Goal: Information Seeking & Learning: Learn about a topic

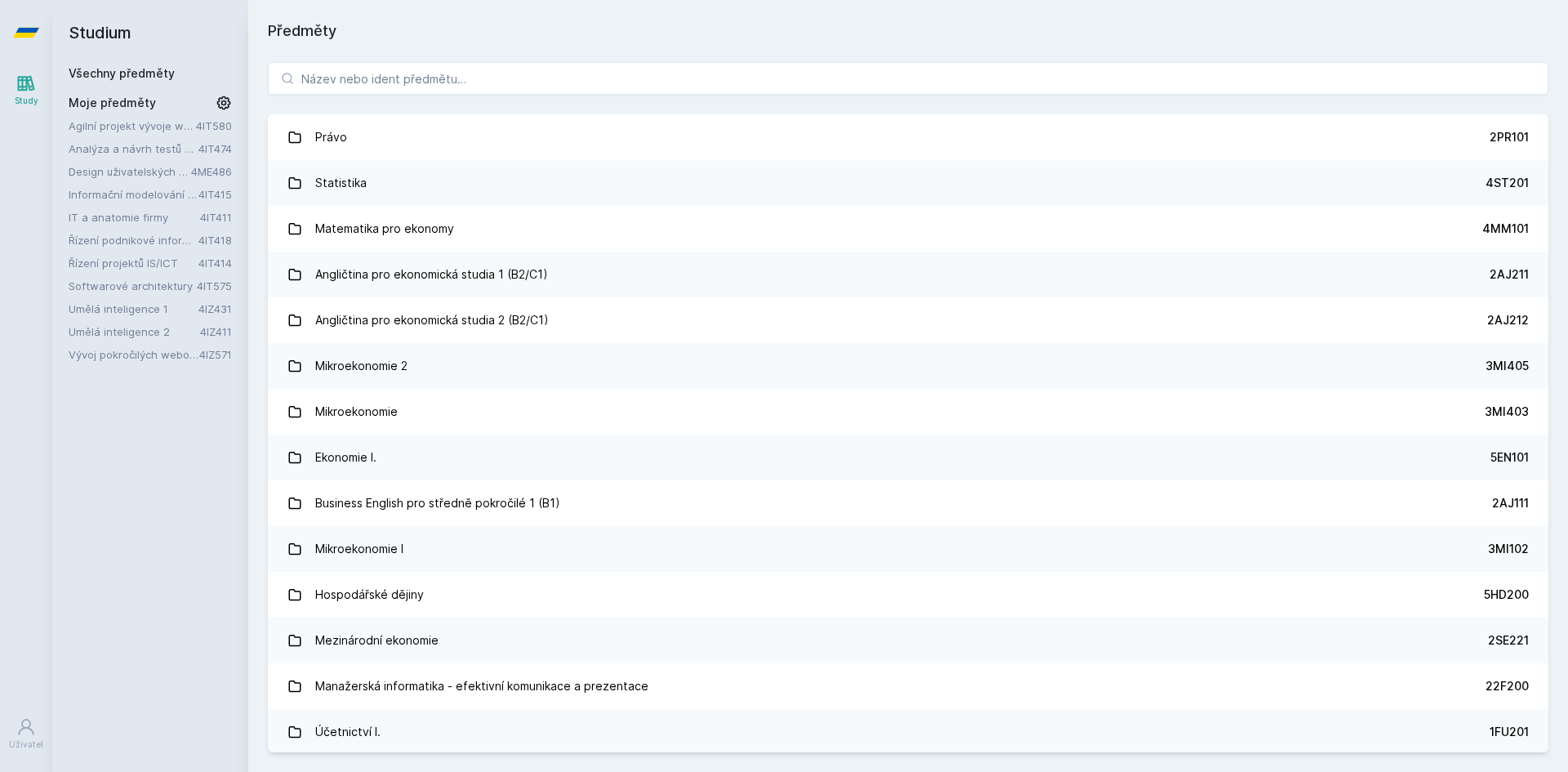
click at [97, 350] on link "Vývoj pokročilých webových aplikací v PHP" at bounding box center [133, 354] width 131 height 17
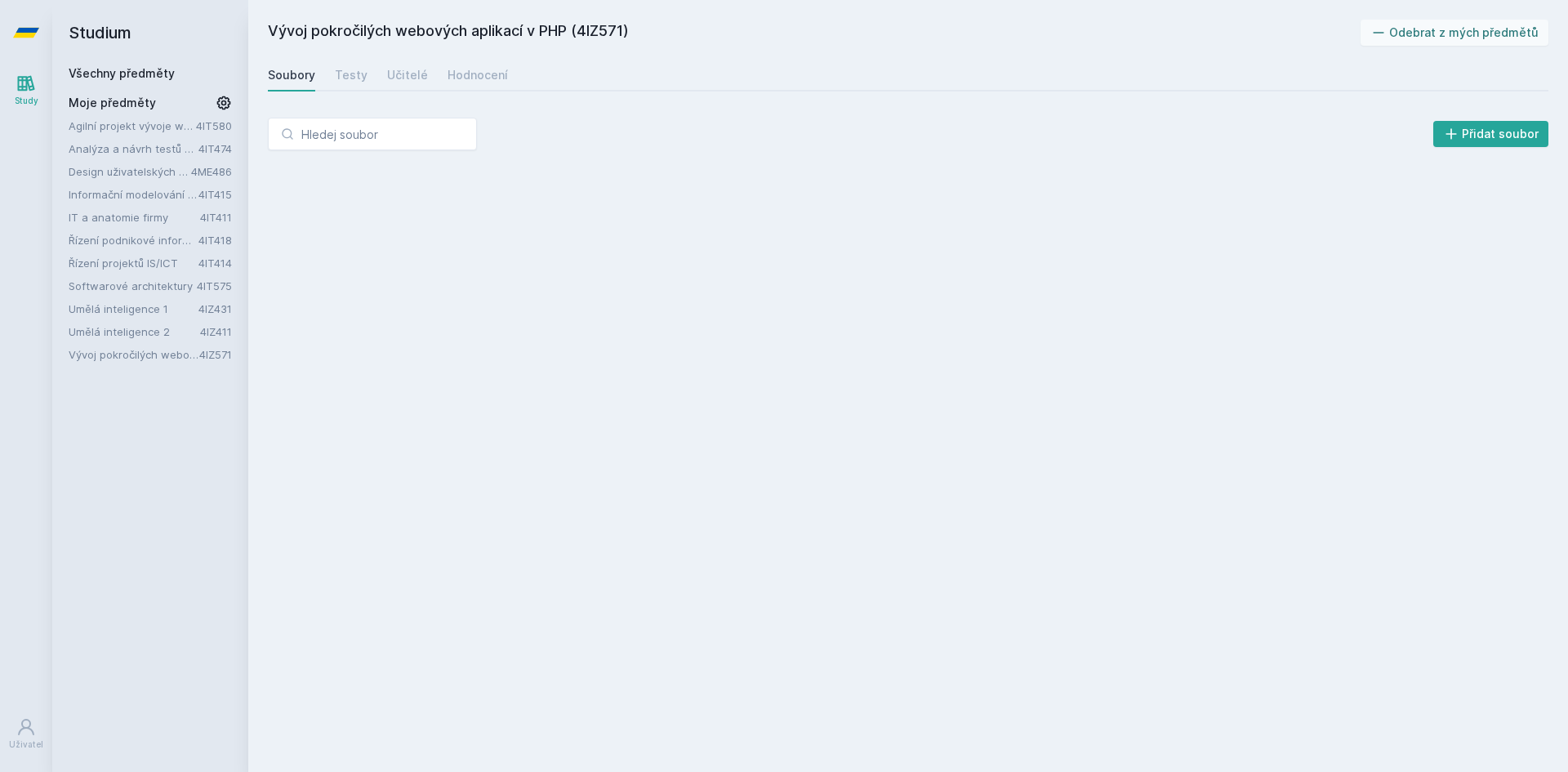
click at [108, 334] on link "Umělá inteligence 2" at bounding box center [134, 331] width 131 height 17
click at [113, 322] on div "Agilní projekt vývoje webové aplikace 4IT580 Analýza a návrh testů softwaru 4IT…" at bounding box center [150, 240] width 163 height 245
click at [119, 307] on link "Umělá inteligence 1" at bounding box center [133, 308] width 130 height 17
click at [119, 290] on link "Softwarové architektury" at bounding box center [132, 286] width 128 height 17
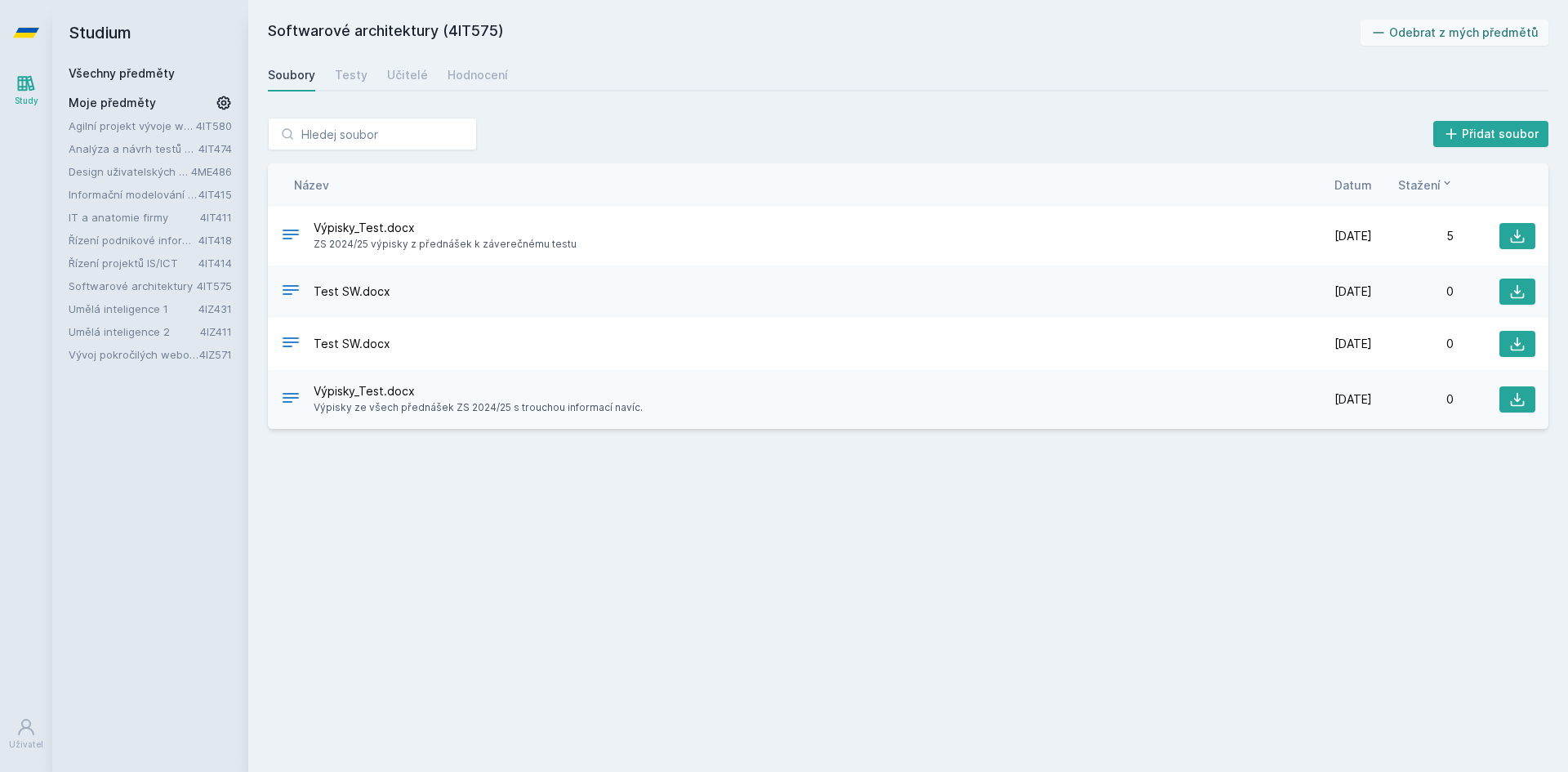
click at [122, 262] on link "Řízení projektů IS/ICT" at bounding box center [133, 263] width 130 height 17
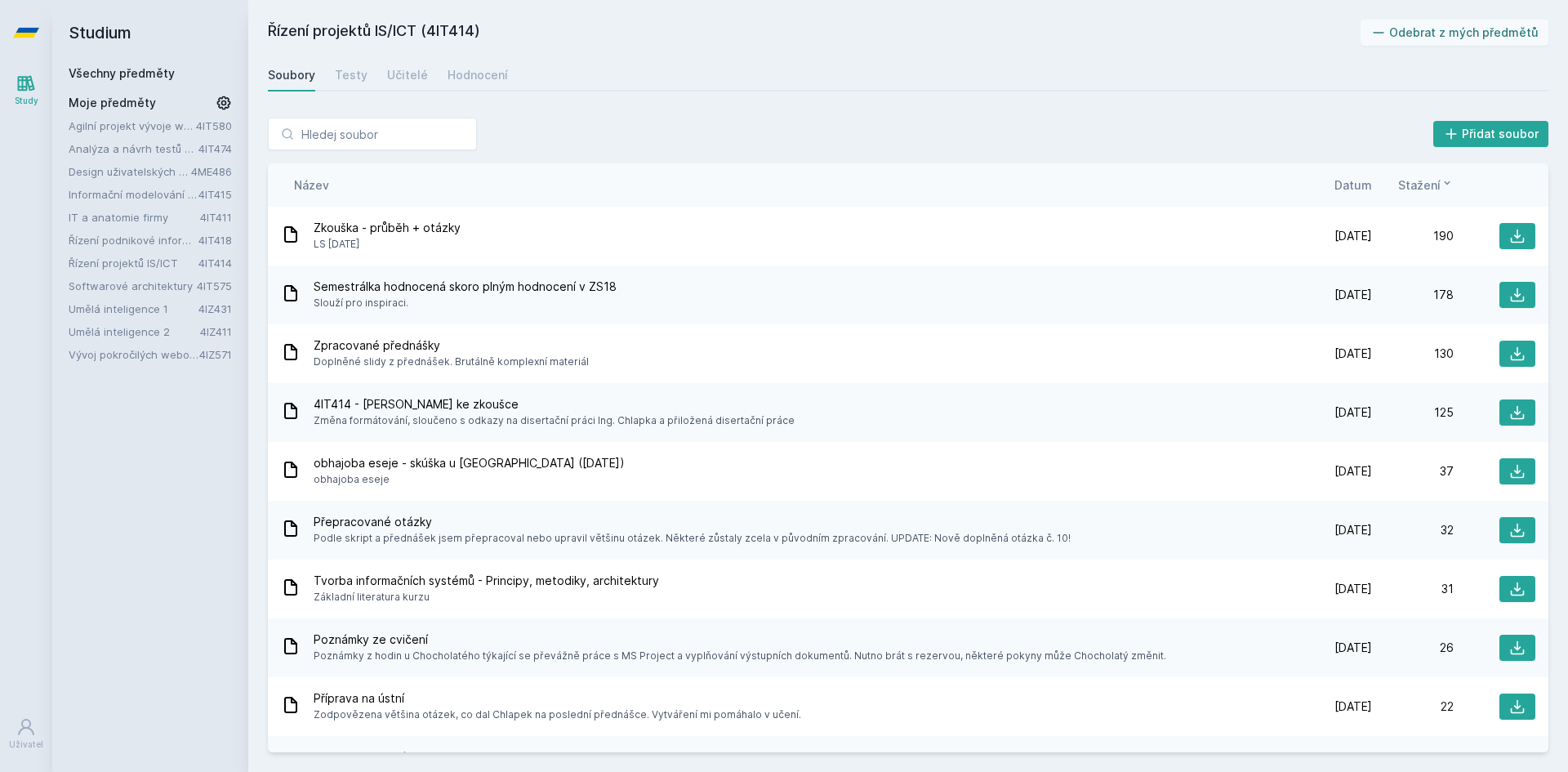
click at [136, 244] on link "Řízení podnikové informatiky" at bounding box center [133, 240] width 130 height 17
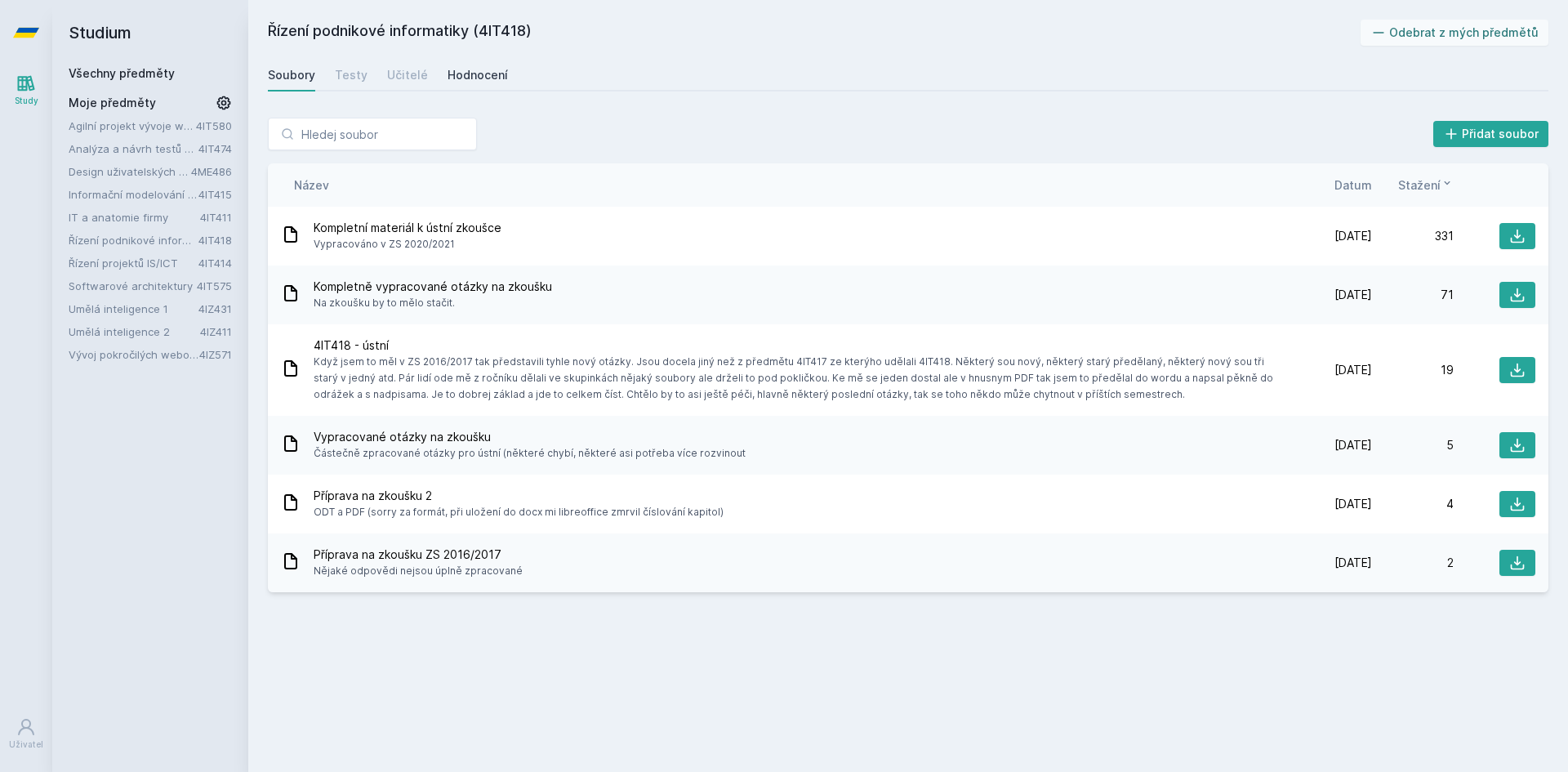
click at [470, 74] on div "Hodnocení" at bounding box center [477, 74] width 60 height 17
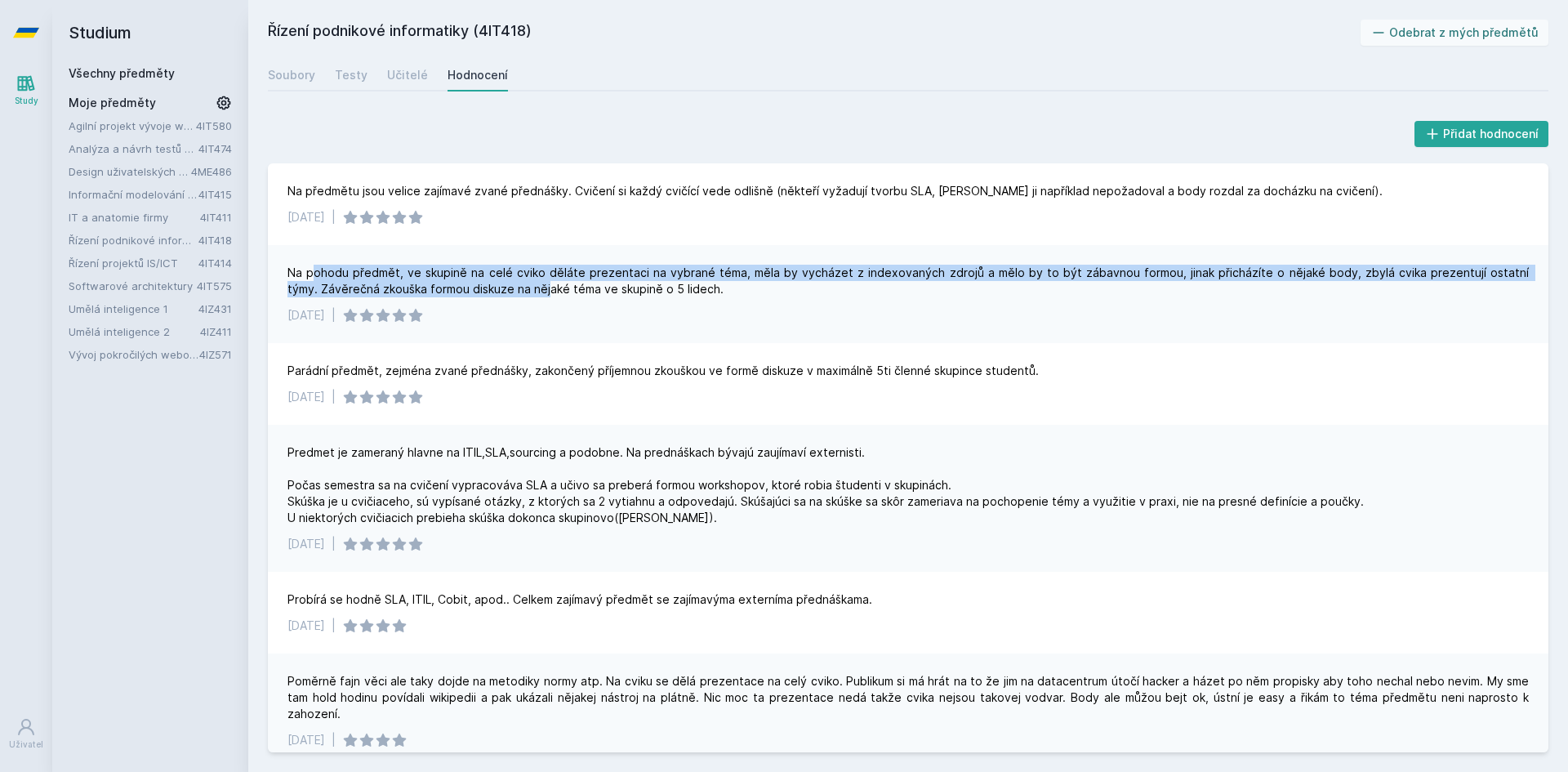
drag, startPoint x: 316, startPoint y: 278, endPoint x: 515, endPoint y: 300, distance: 200.2
click at [515, 300] on div "Na pohodu předmět, ve skupině na celé cviko děláte prezentaci na vybrané téma, …" at bounding box center [908, 294] width 1281 height 98
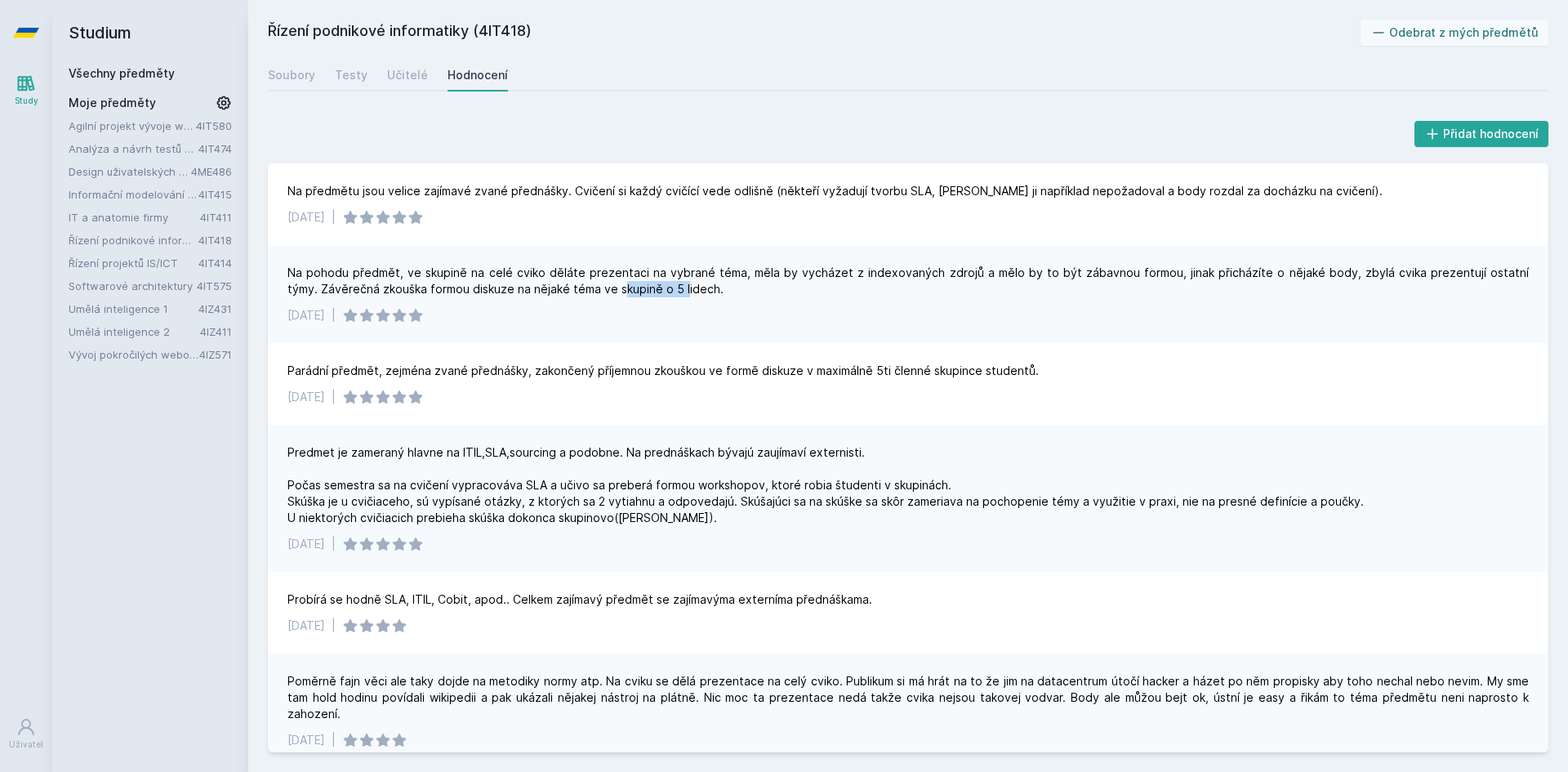
drag, startPoint x: 589, startPoint y: 285, endPoint x: 648, endPoint y: 287, distance: 59.0
click at [648, 287] on div "Na pohodu předmět, ve skupině na celé cviko děláte prezentaci na vybrané téma, …" at bounding box center [908, 280] width 1241 height 32
click at [131, 357] on link "Vývoj pokročilých webových aplikací v PHP" at bounding box center [133, 354] width 131 height 17
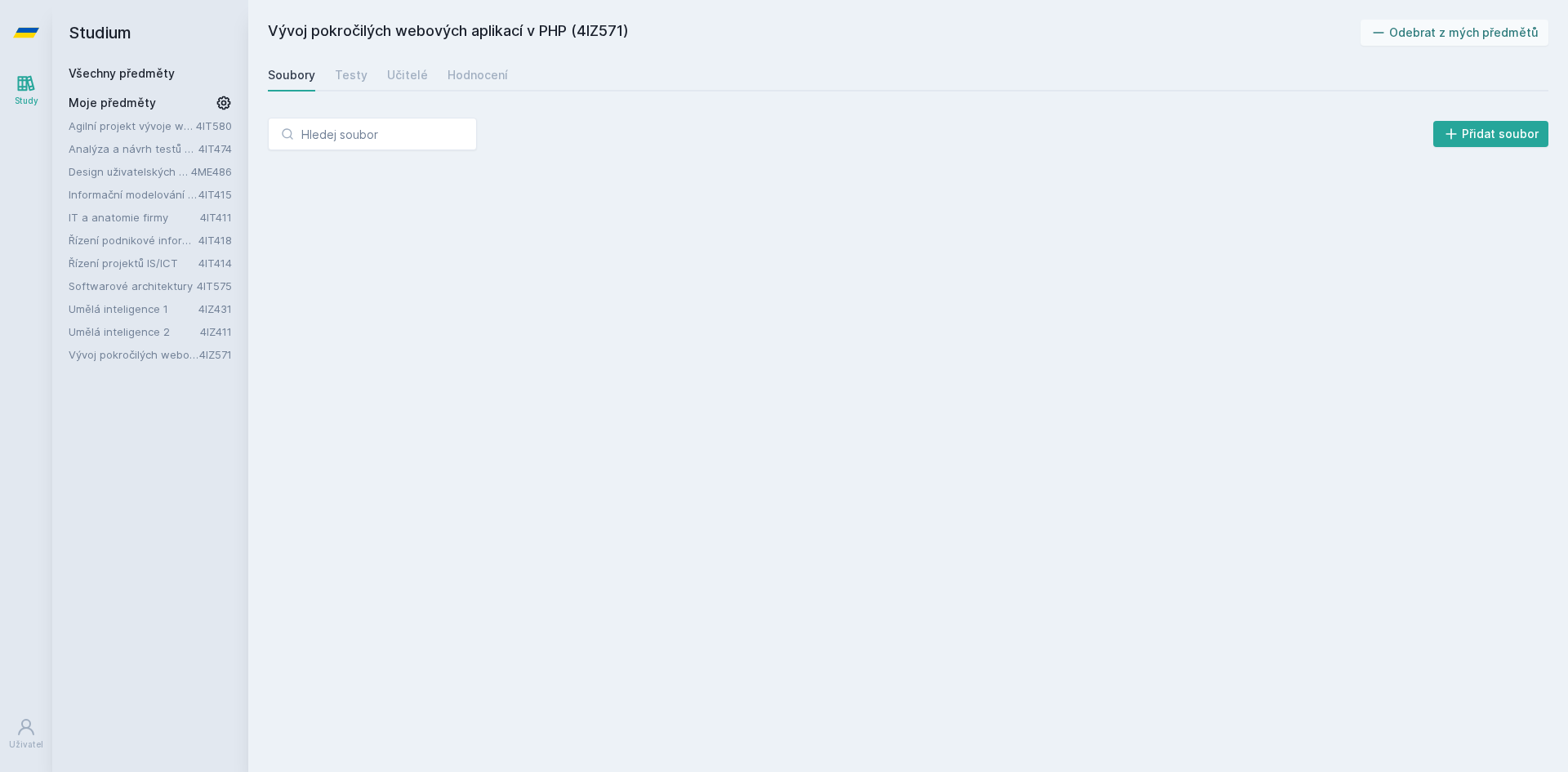
click at [119, 280] on link "Softwarové architektury" at bounding box center [132, 286] width 128 height 17
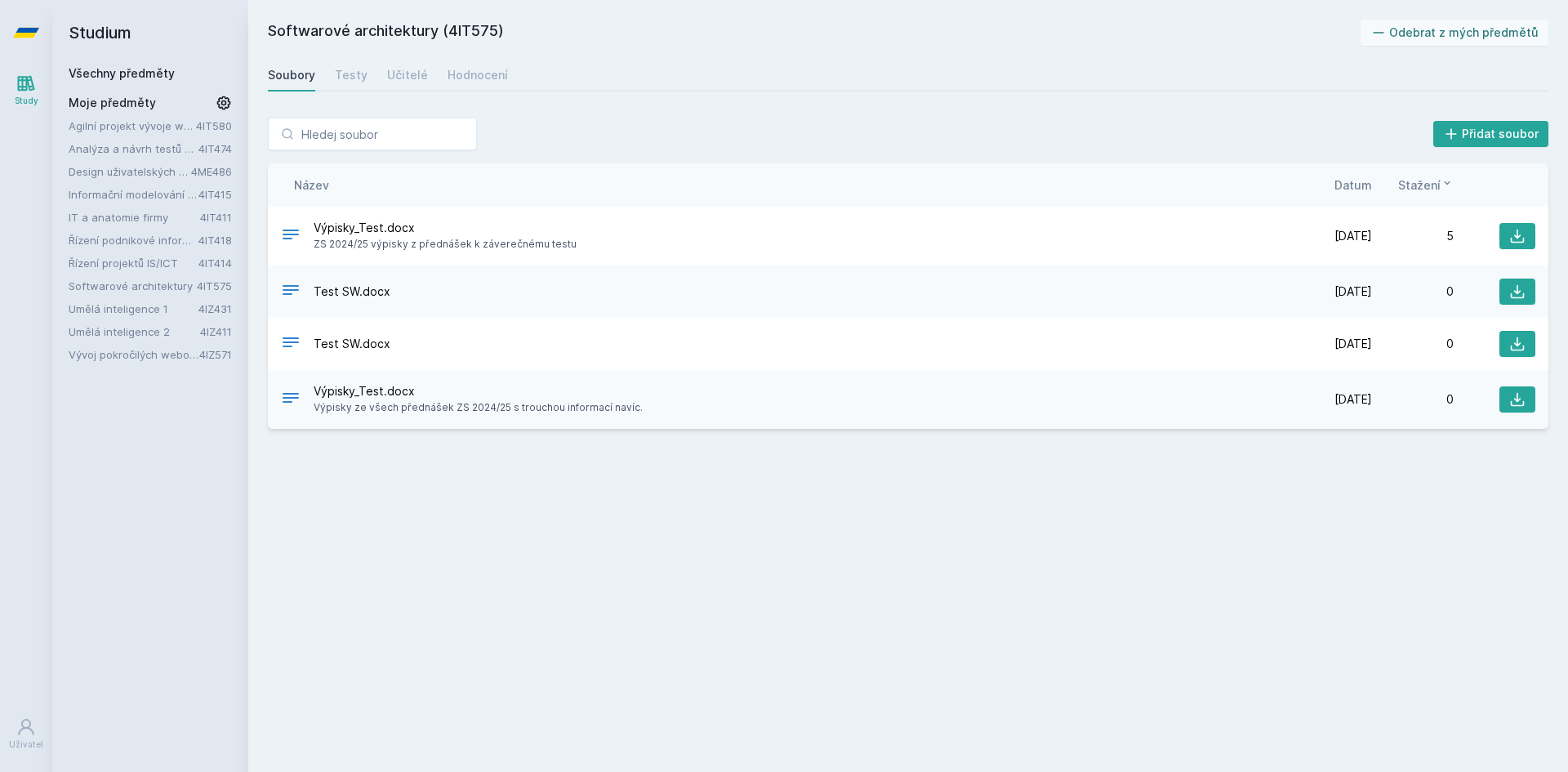
click at [119, 253] on div "Agilní projekt vývoje webové aplikace 4IT580 Analýza a návrh testů softwaru 4IT…" at bounding box center [150, 240] width 163 height 245
click at [126, 235] on link "Řízení podnikové informatiky" at bounding box center [133, 240] width 130 height 17
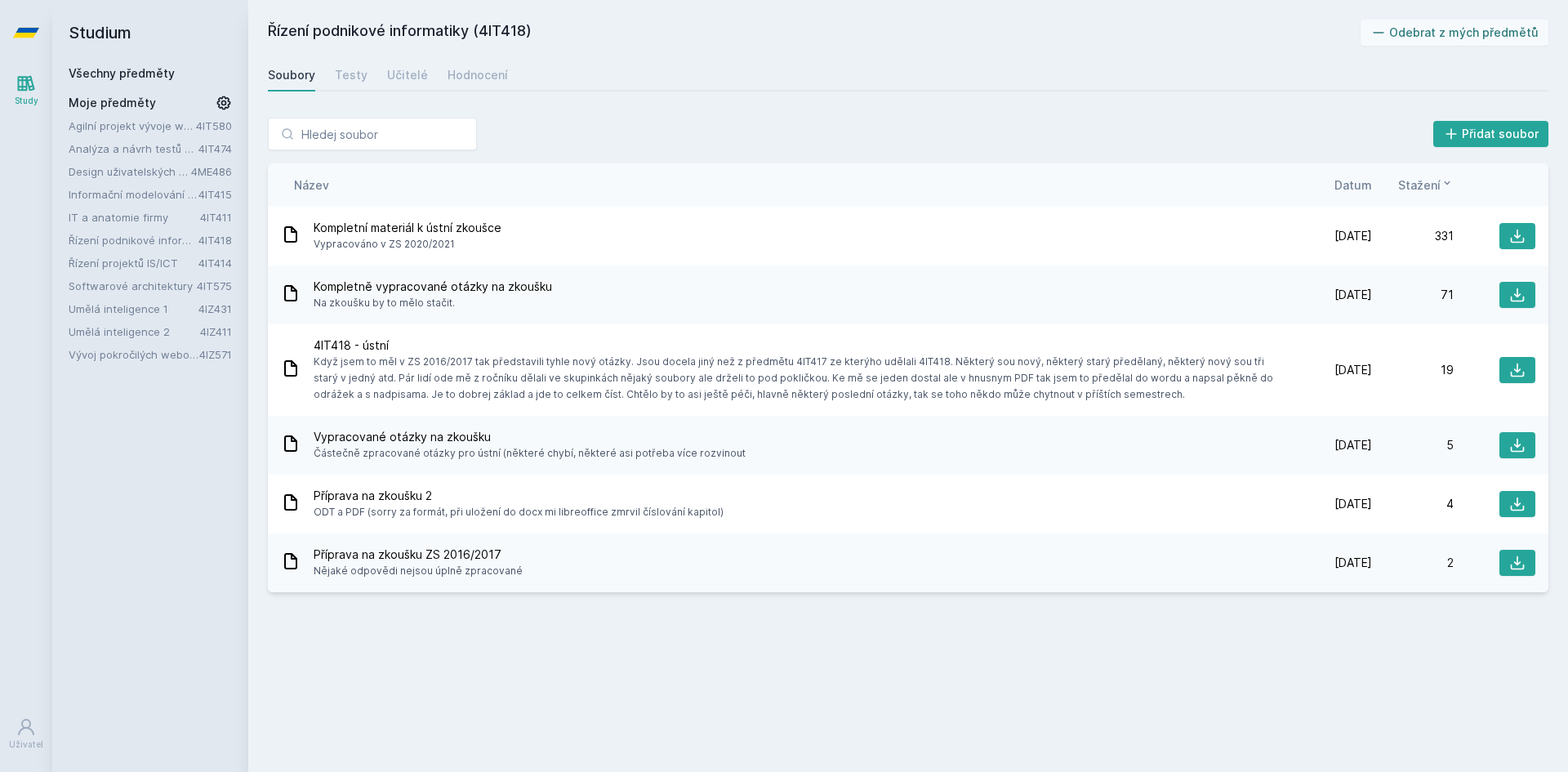
click at [126, 235] on link "Řízení podnikové informatiky" at bounding box center [133, 240] width 130 height 17
click at [122, 220] on link "IT a anatomie firmy" at bounding box center [134, 217] width 131 height 17
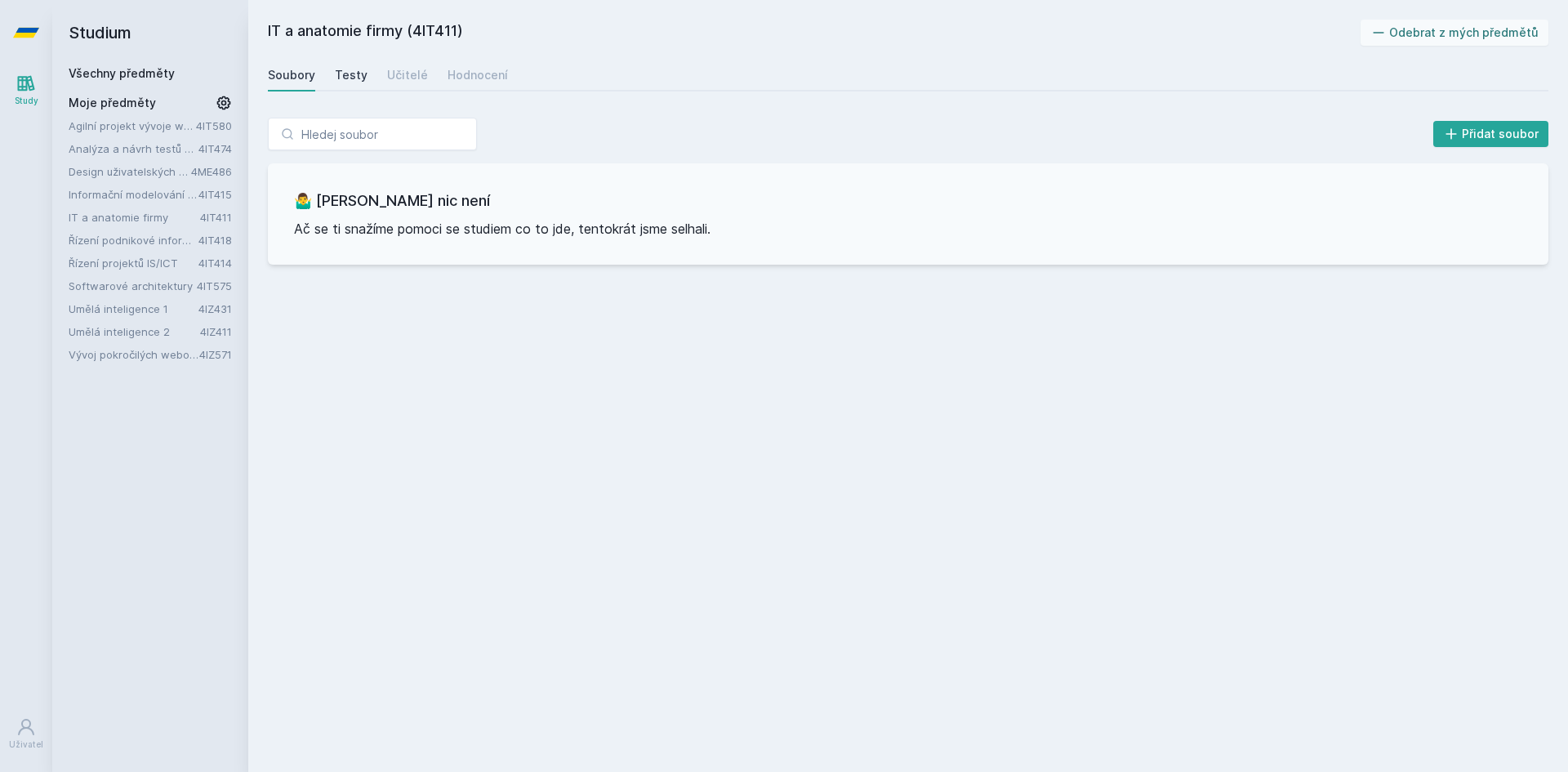
click at [352, 76] on div "Testy" at bounding box center [350, 74] width 32 height 17
click at [401, 76] on div "Učitelé" at bounding box center [407, 74] width 41 height 17
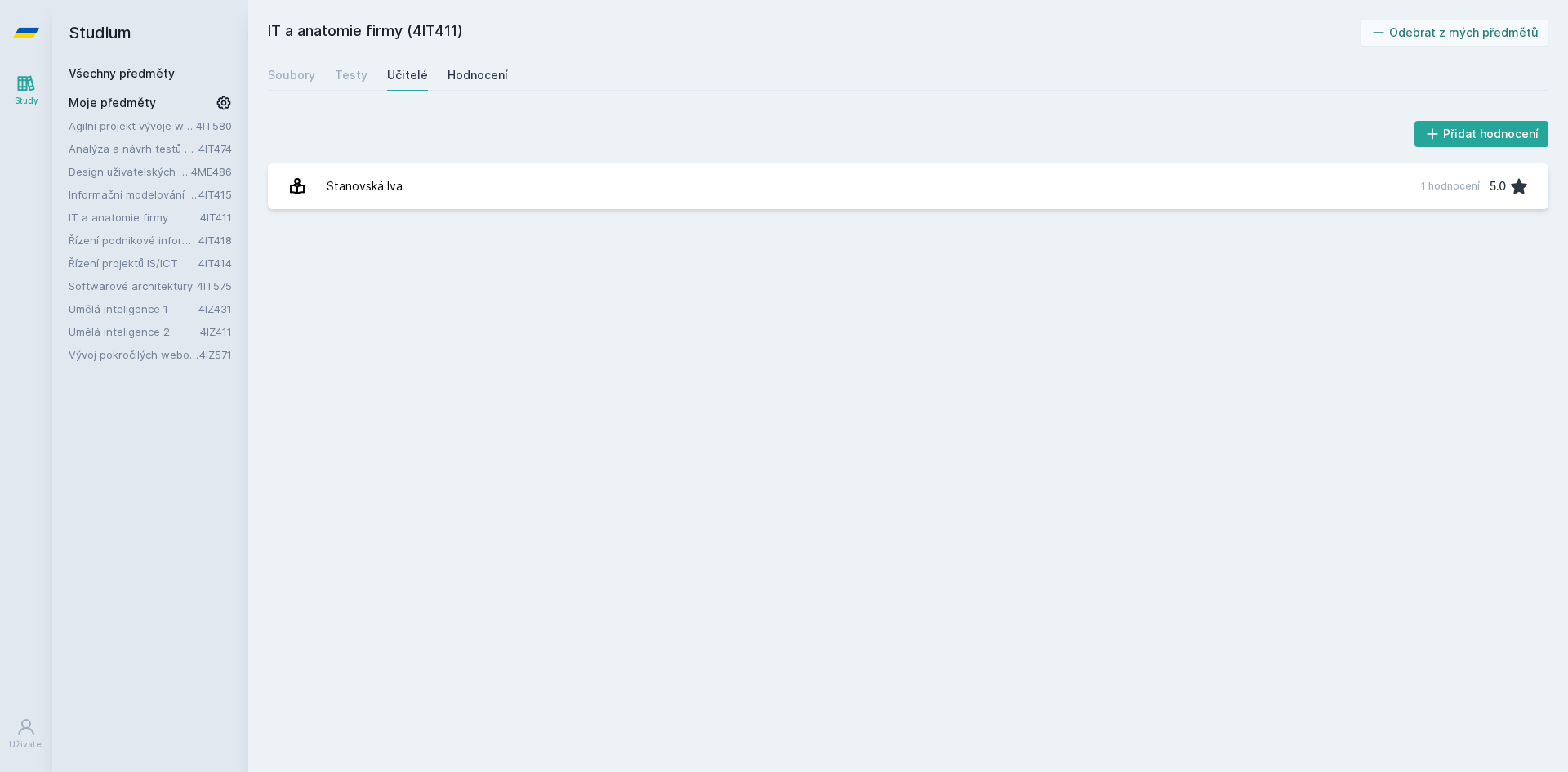
click at [449, 77] on div "Hodnocení" at bounding box center [477, 74] width 60 height 17
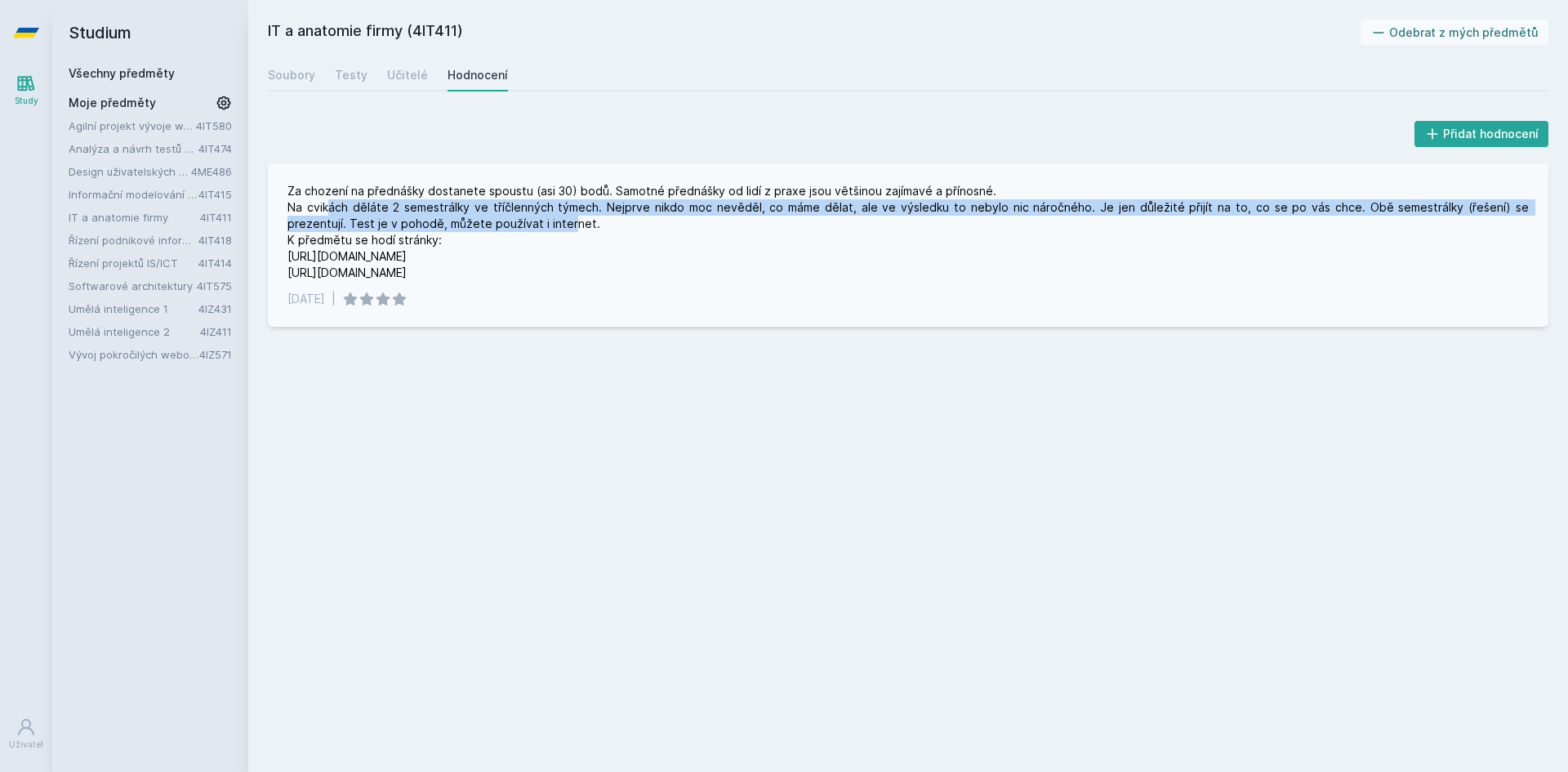
drag, startPoint x: 444, startPoint y: 212, endPoint x: 505, endPoint y: 223, distance: 62.0
click at [505, 223] on div "Za chození na přednášky dostanete spoustu (asi 30) bodů. Samotné přednášky od l…" at bounding box center [908, 232] width 1241 height 98
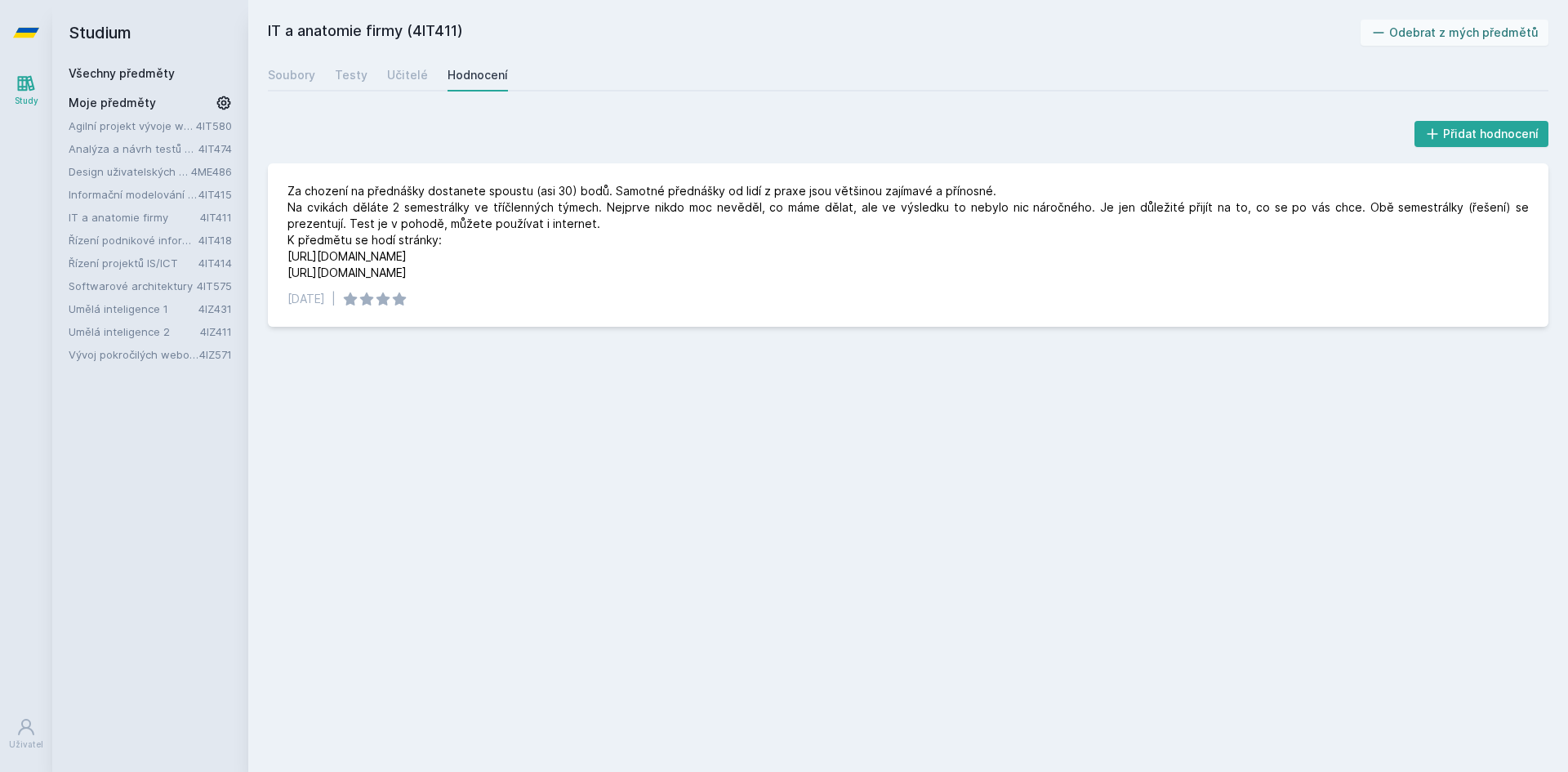
click at [105, 154] on link "Analýza a návrh testů softwaru" at bounding box center [133, 148] width 130 height 17
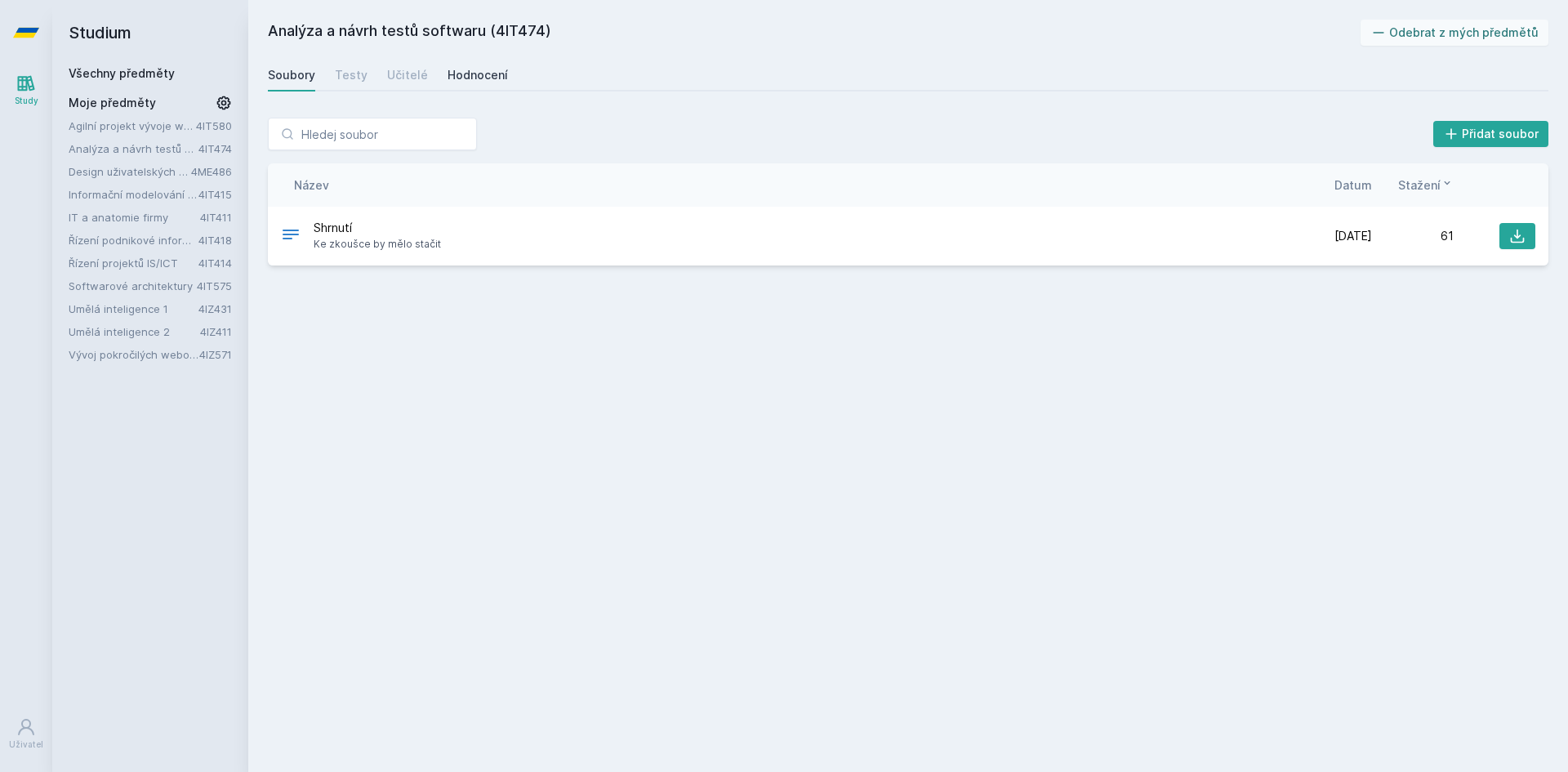
click at [448, 84] on link "Hodnocení" at bounding box center [477, 74] width 60 height 32
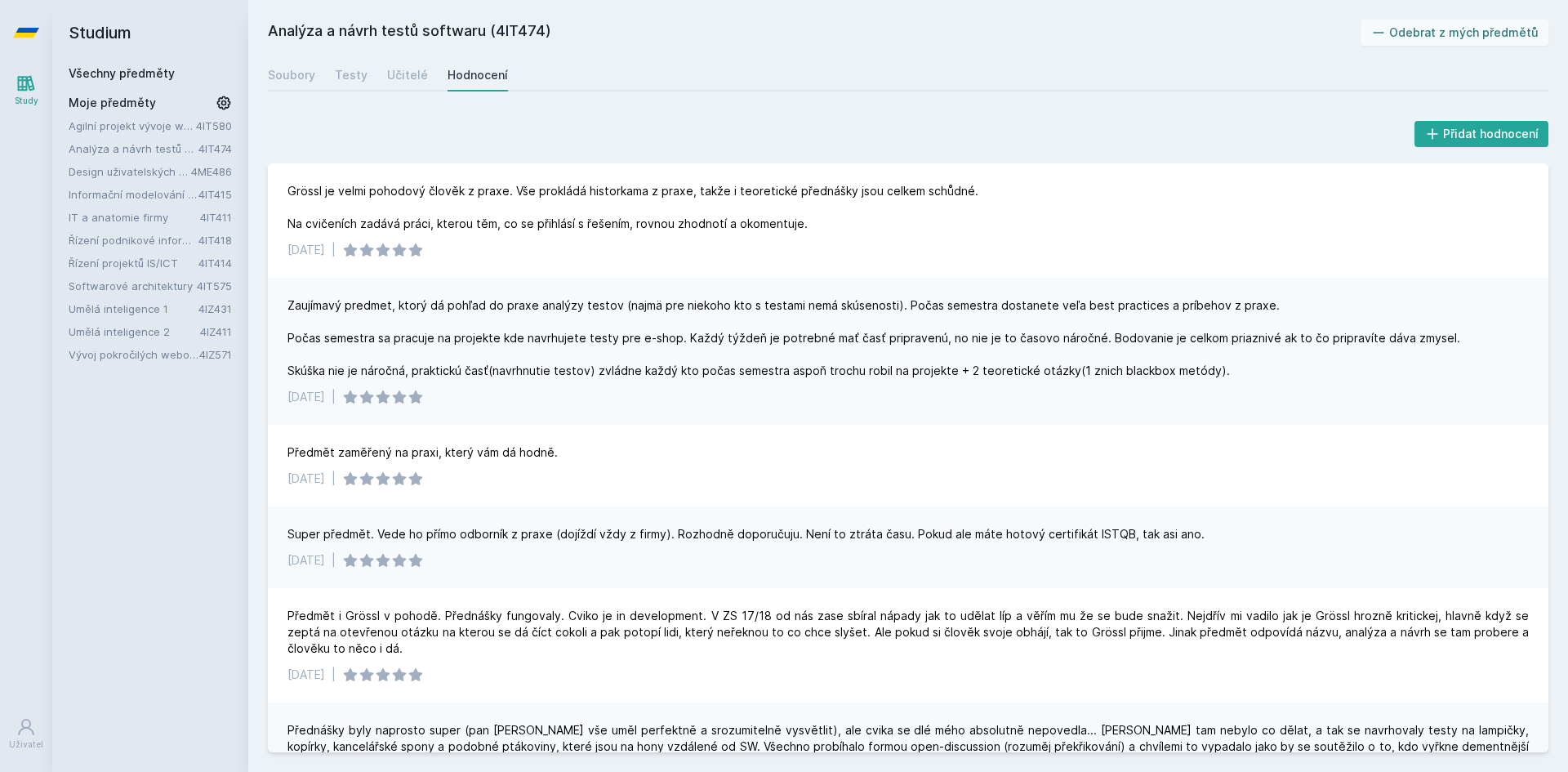
click at [105, 143] on link "Analýza a návrh testů softwaru" at bounding box center [133, 148] width 130 height 17
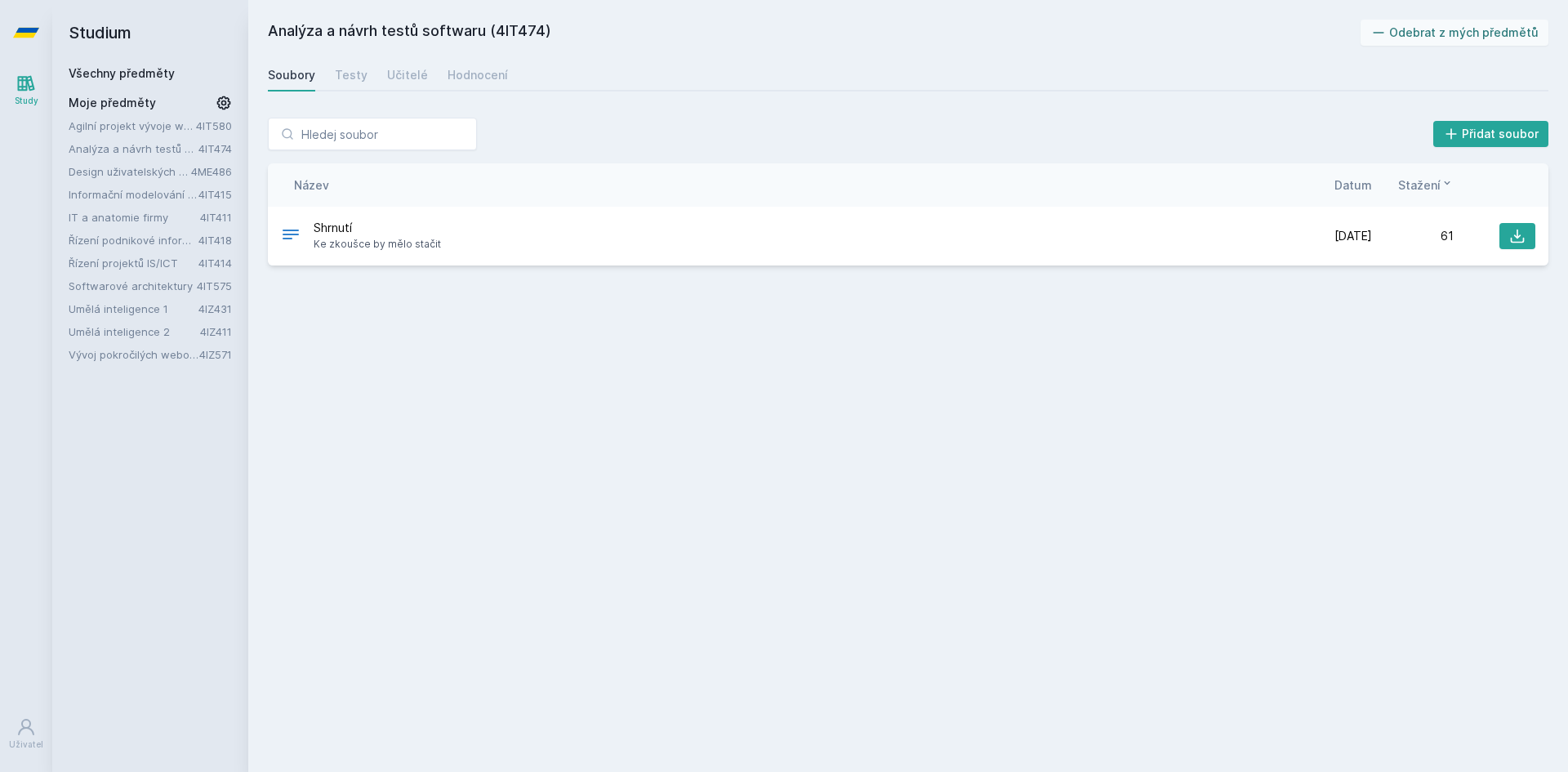
click at [116, 174] on link "Design uživatelských rozhraní" at bounding box center [130, 171] width 123 height 17
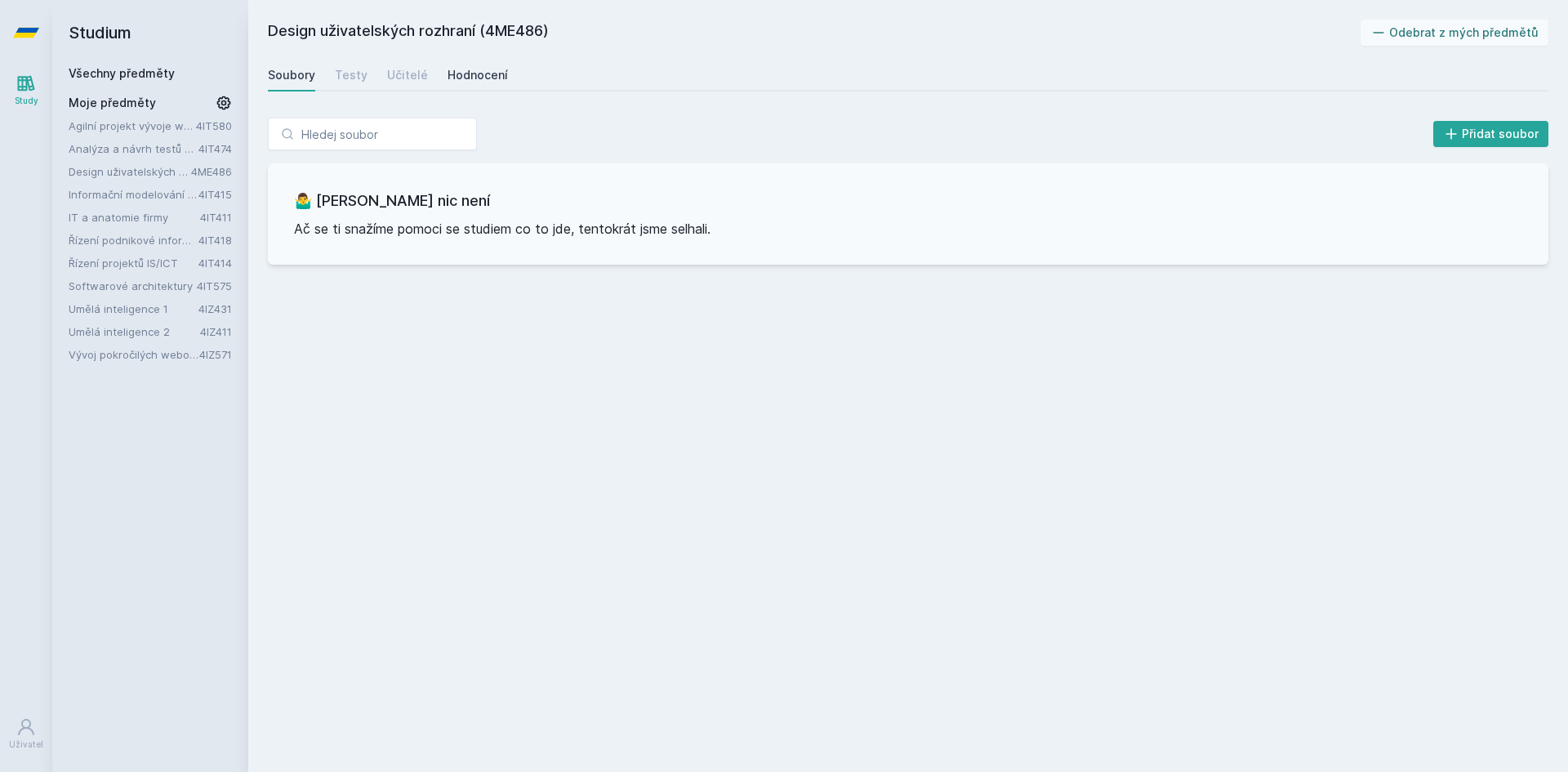
click at [465, 66] on link "Hodnocení" at bounding box center [477, 74] width 60 height 32
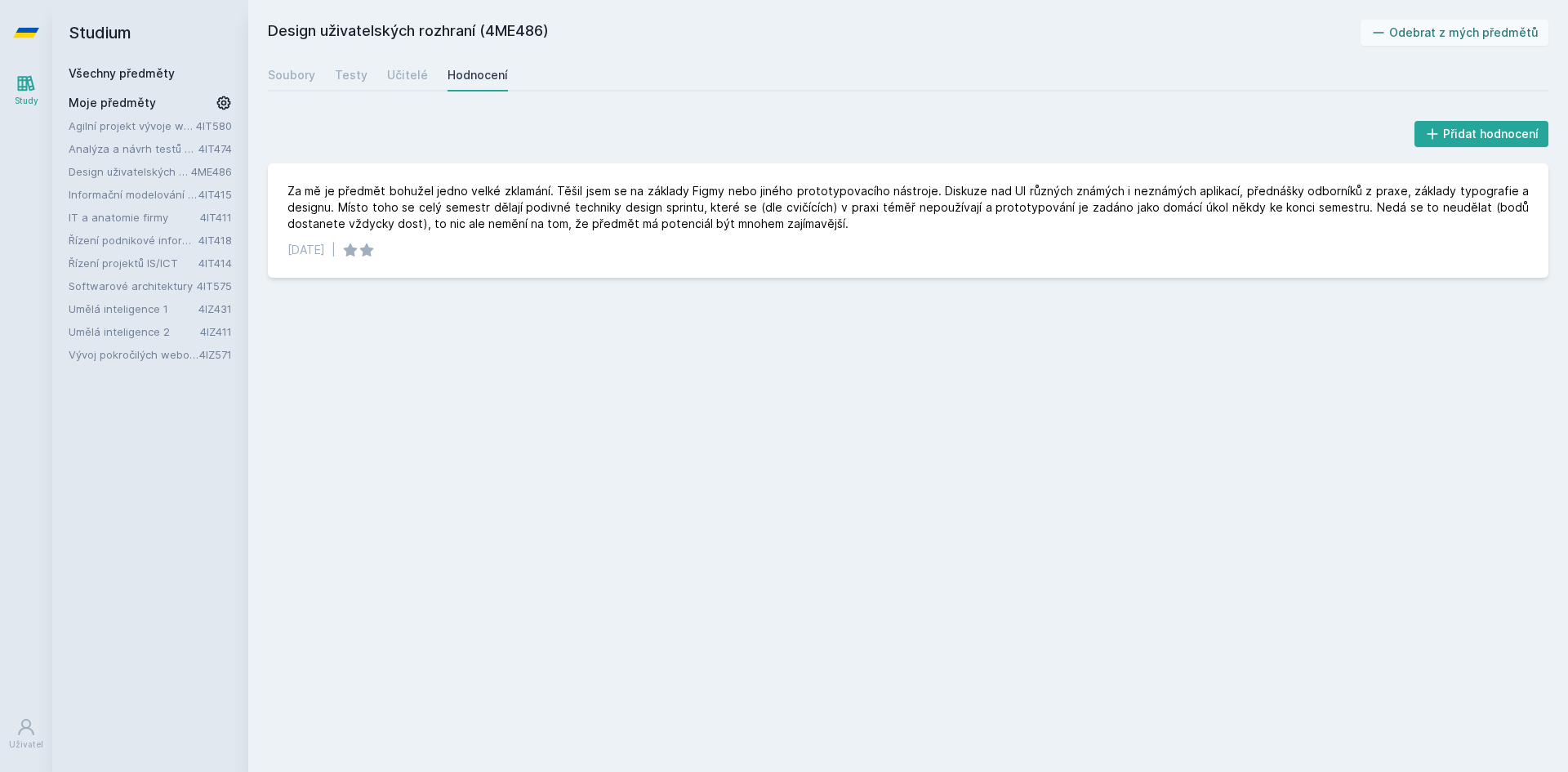
click at [132, 194] on link "Informační modelování organizací" at bounding box center [133, 195] width 130 height 17
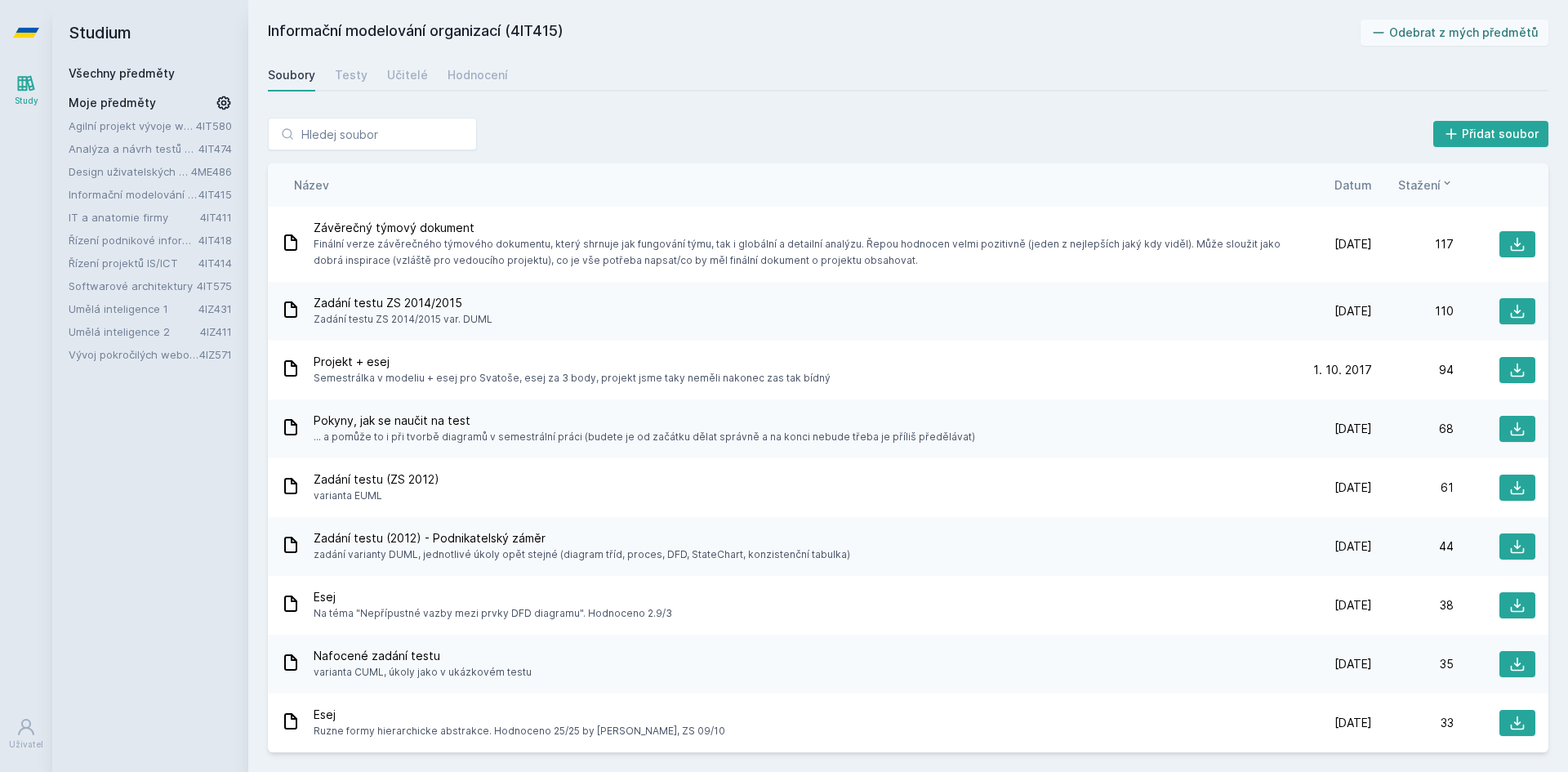
click at [128, 214] on link "IT a anatomie firmy" at bounding box center [134, 217] width 131 height 17
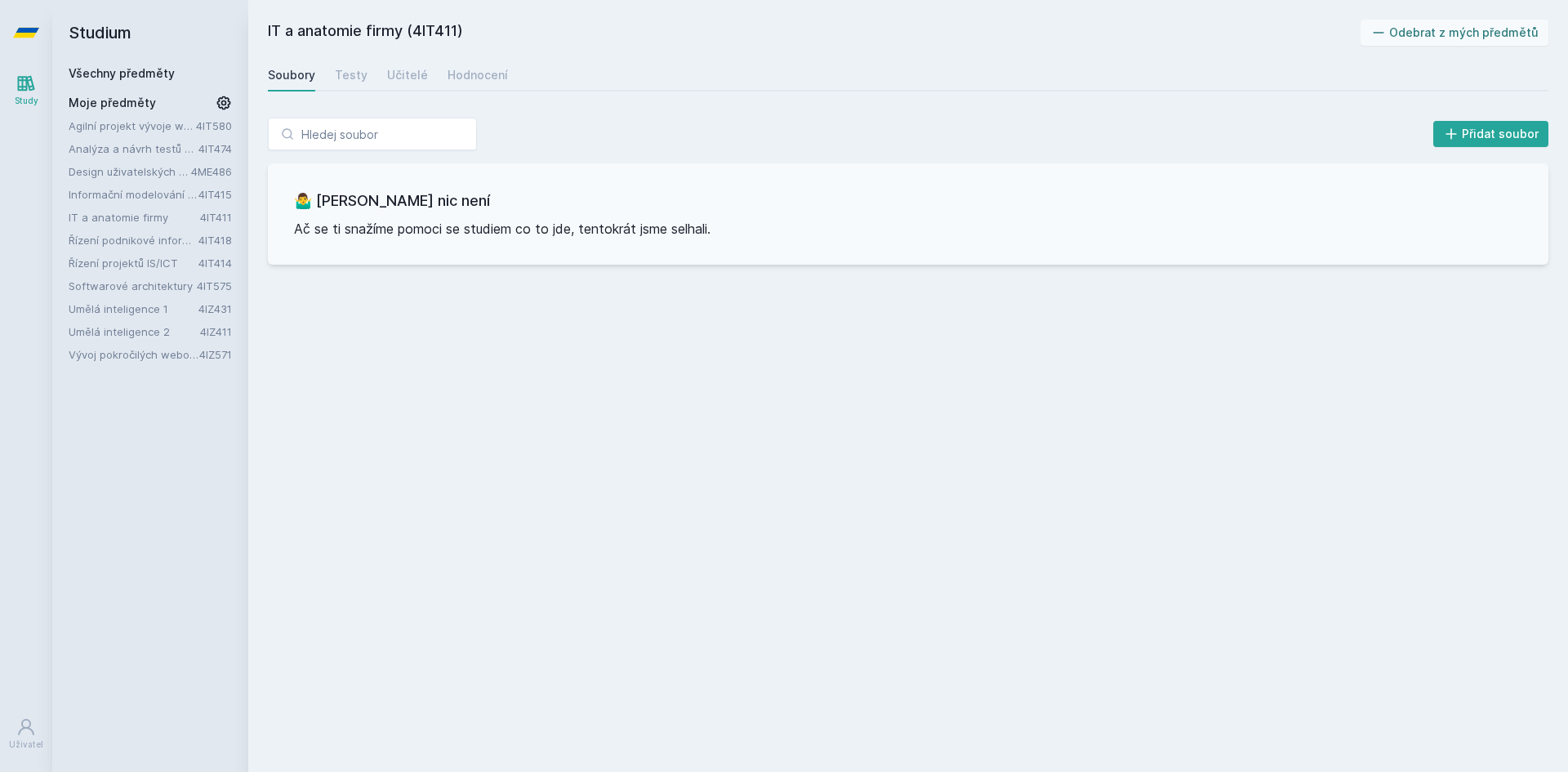
click at [128, 258] on link "Řízení projektů IS/ICT" at bounding box center [133, 263] width 130 height 17
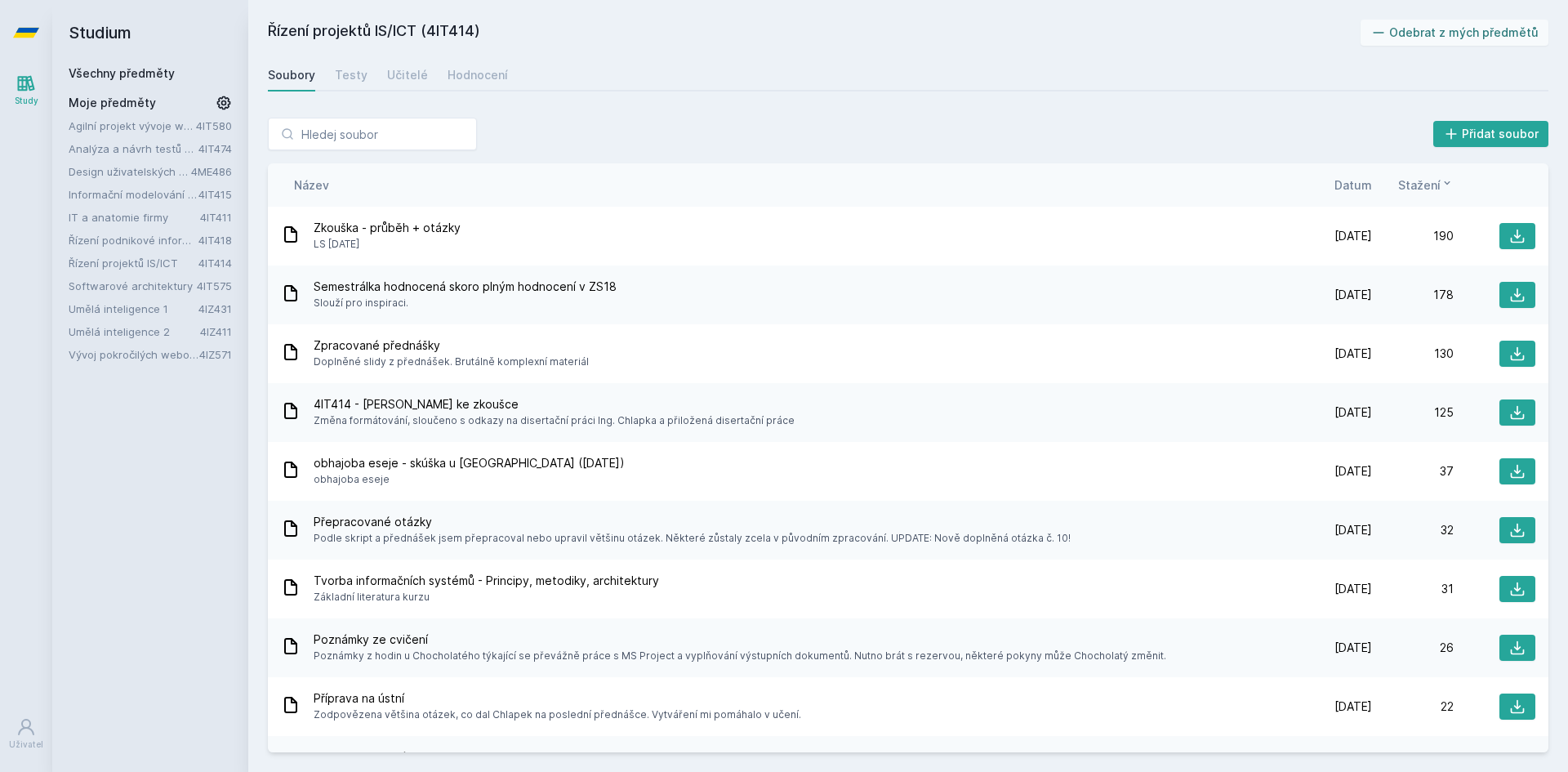
click at [124, 286] on link "Softwarové architektury" at bounding box center [132, 286] width 128 height 17
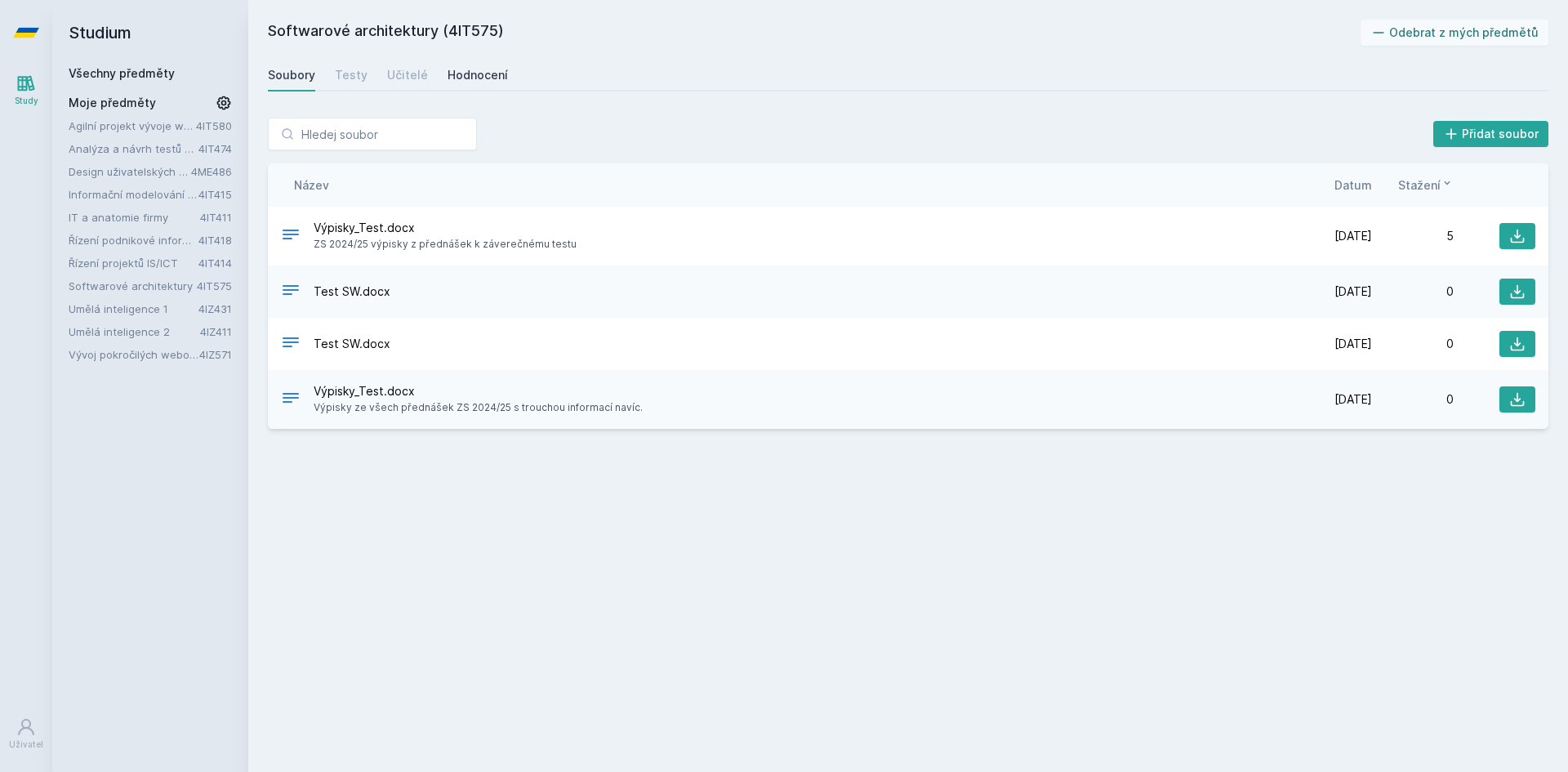
click at [457, 75] on div "Hodnocení" at bounding box center [477, 74] width 60 height 17
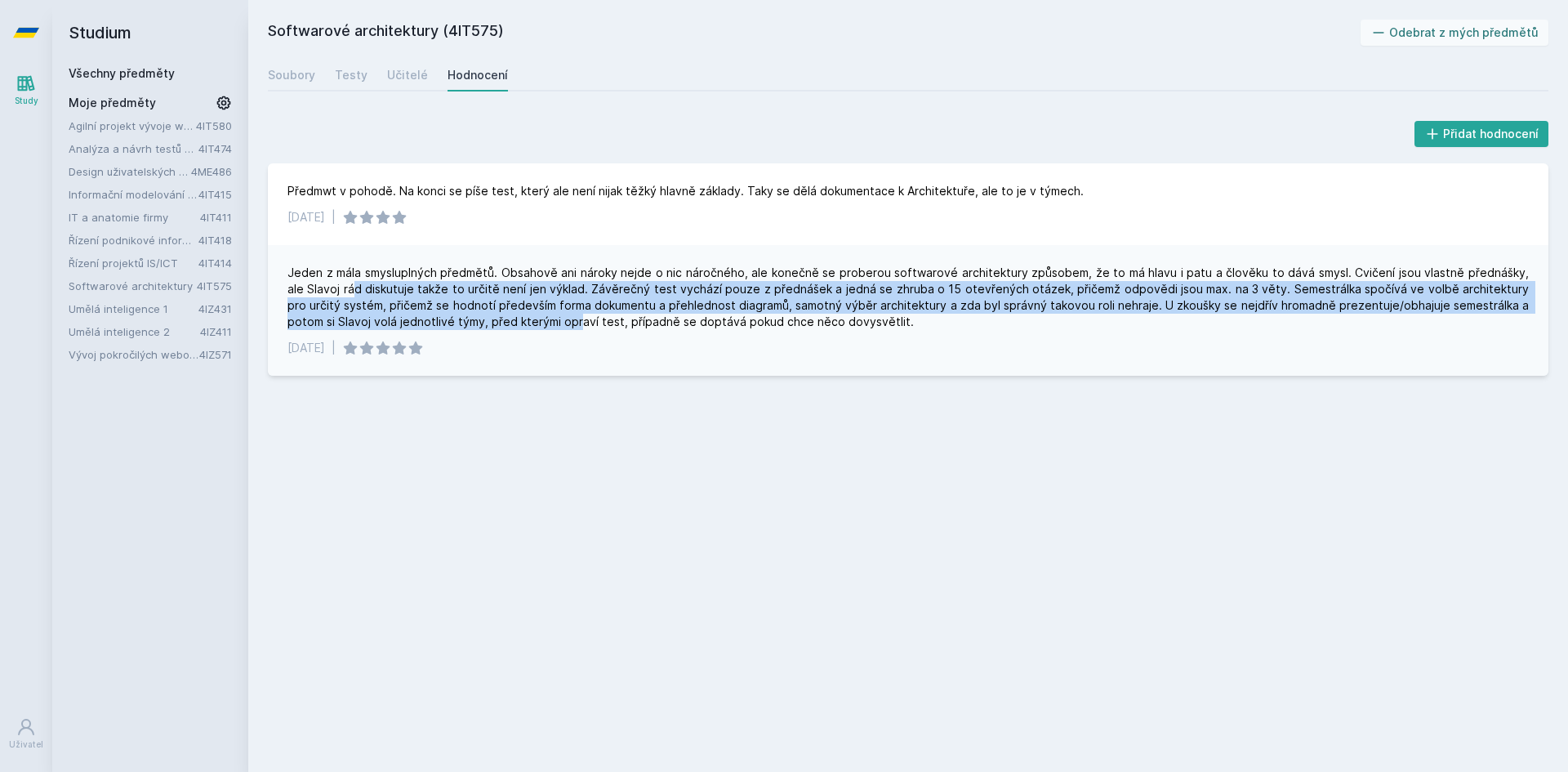
drag, startPoint x: 334, startPoint y: 288, endPoint x: 525, endPoint y: 321, distance: 193.8
click at [525, 321] on div "Jeden z mála smysluplných předmětů. Obsahově ani nároky nejde o nic náročného, …" at bounding box center [908, 297] width 1241 height 66
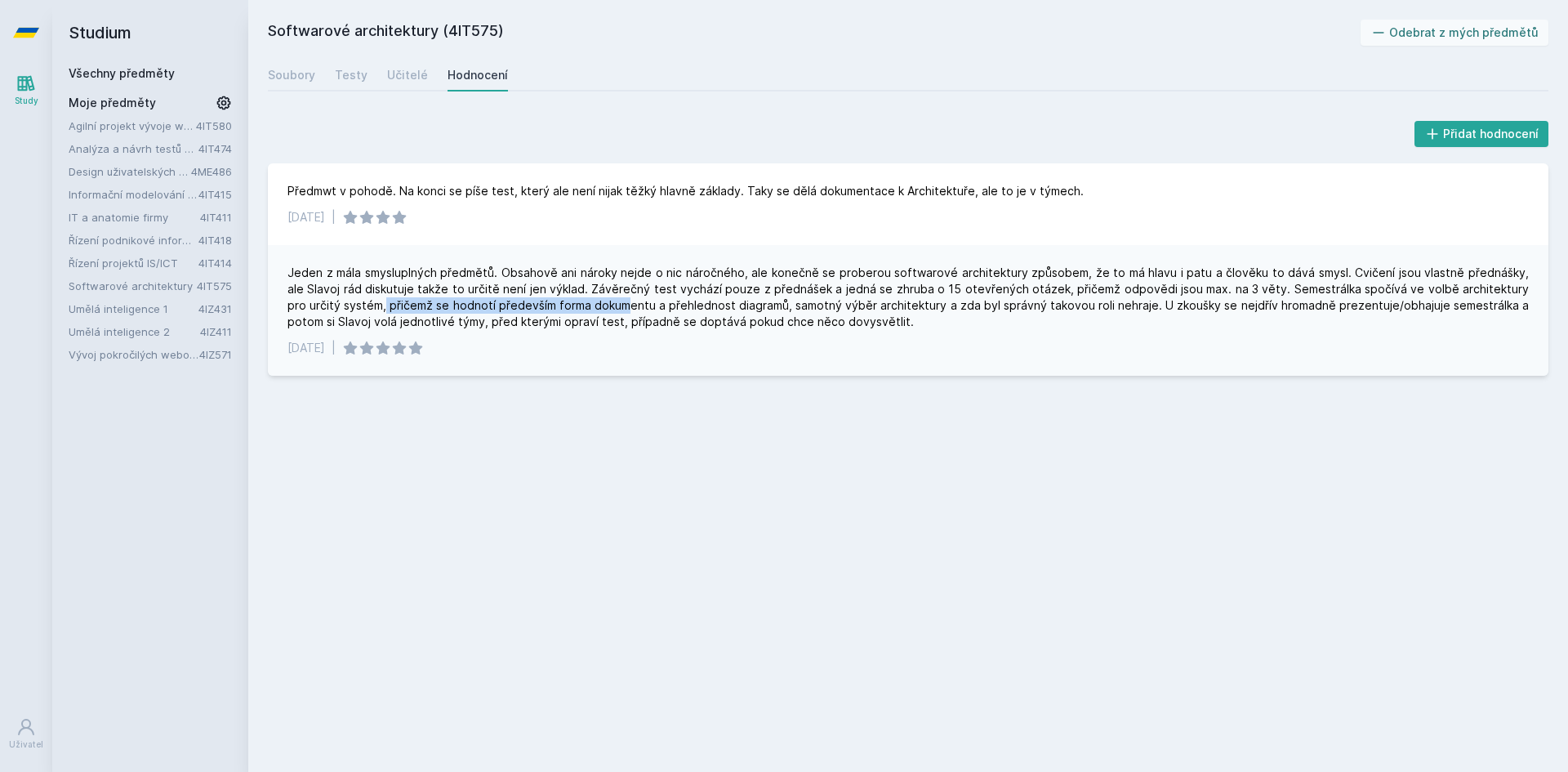
drag, startPoint x: 330, startPoint y: 297, endPoint x: 575, endPoint y: 308, distance: 245.2
click at [575, 308] on div "Jeden z mála smysluplných předmětů. Obsahově ani nároky nejde o nic náročného, …" at bounding box center [908, 297] width 1241 height 66
click at [110, 358] on link "Vývoj pokročilých webových aplikací v PHP" at bounding box center [133, 354] width 131 height 17
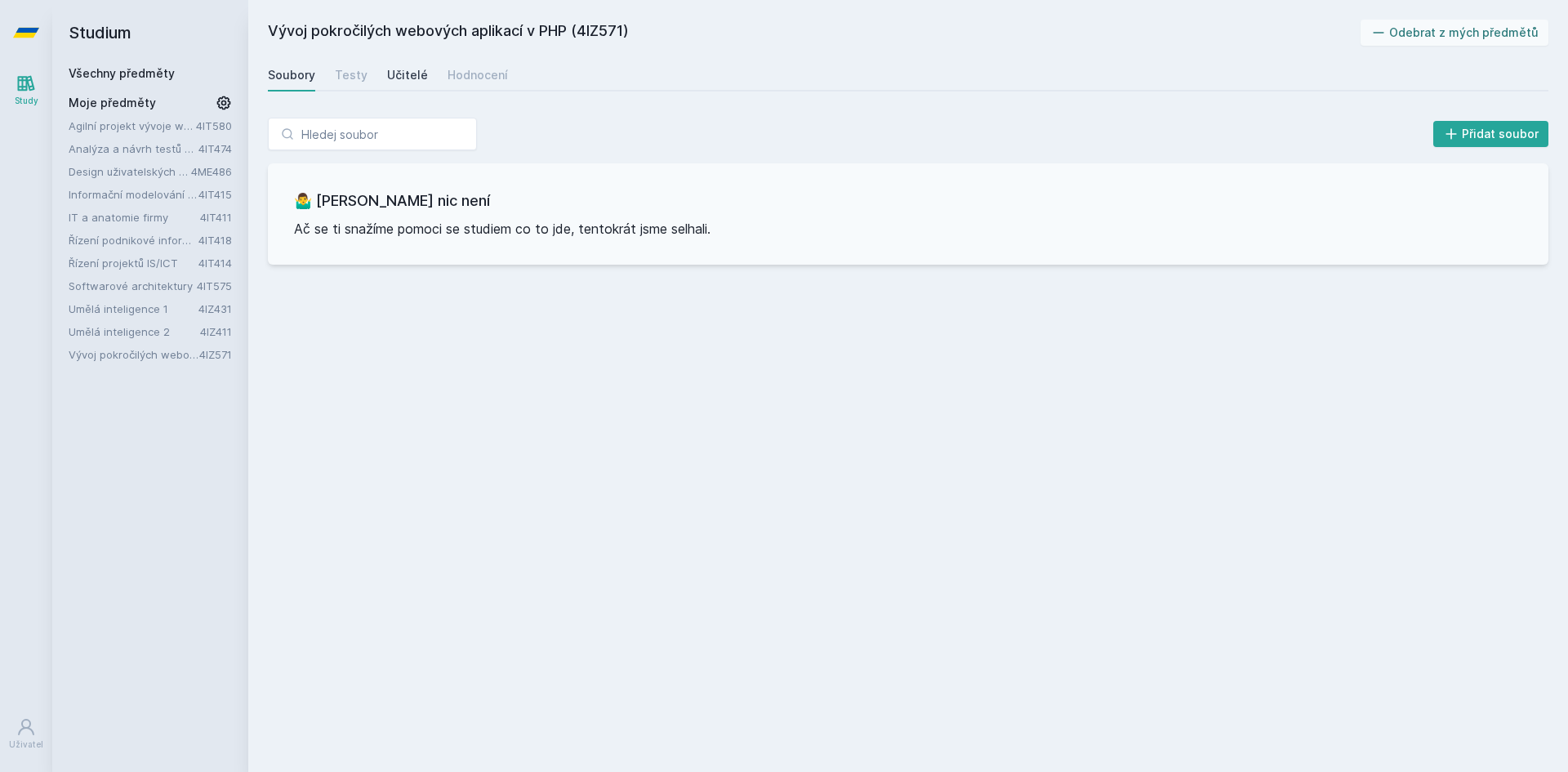
click at [388, 76] on div "Učitelé" at bounding box center [407, 74] width 41 height 17
click at [467, 74] on div "Hodnocení" at bounding box center [477, 74] width 60 height 17
click at [119, 331] on link "Umělá inteligence 2" at bounding box center [134, 331] width 131 height 17
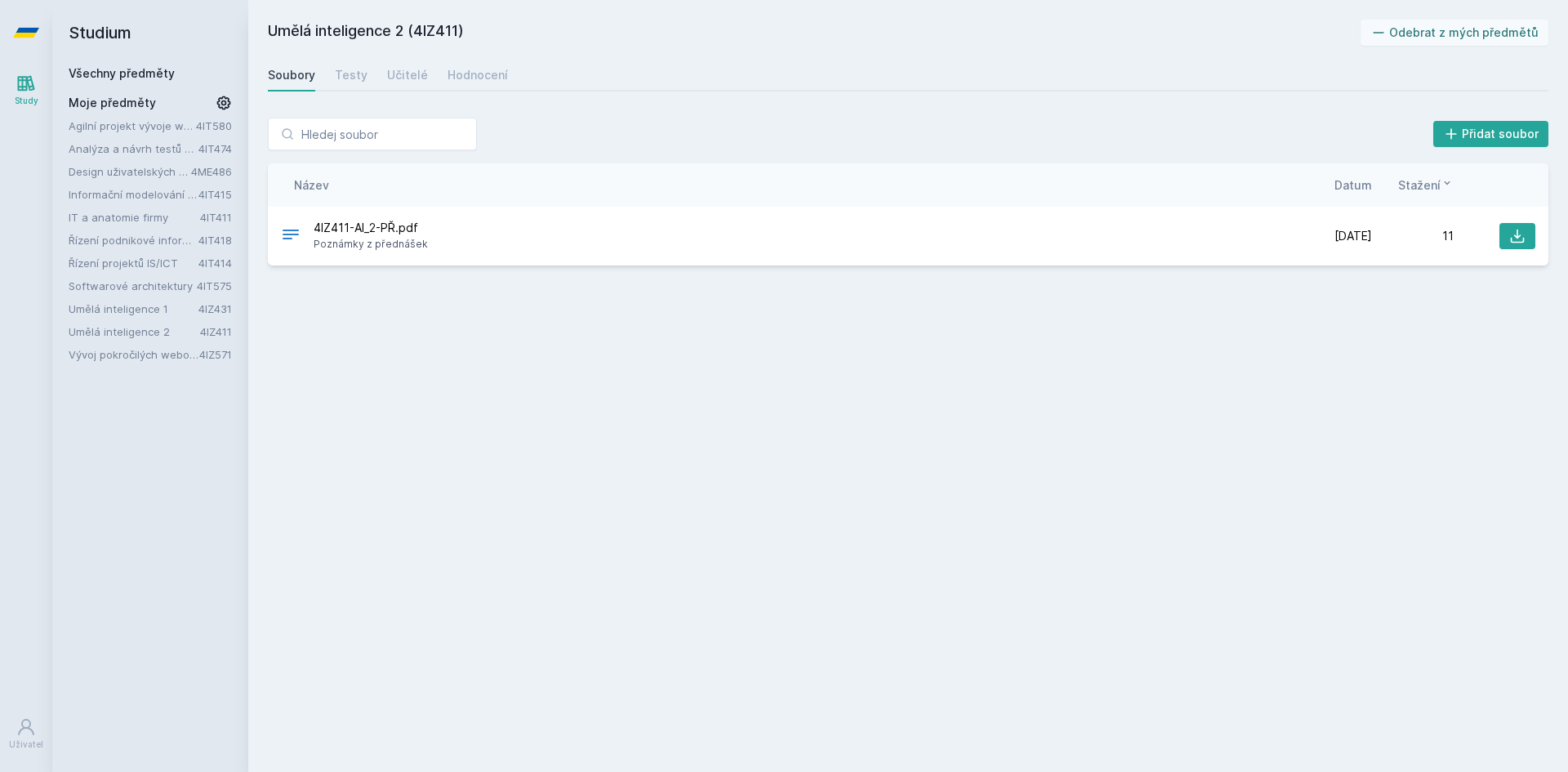
click at [121, 286] on link "Softwarové architektury" at bounding box center [132, 286] width 128 height 17
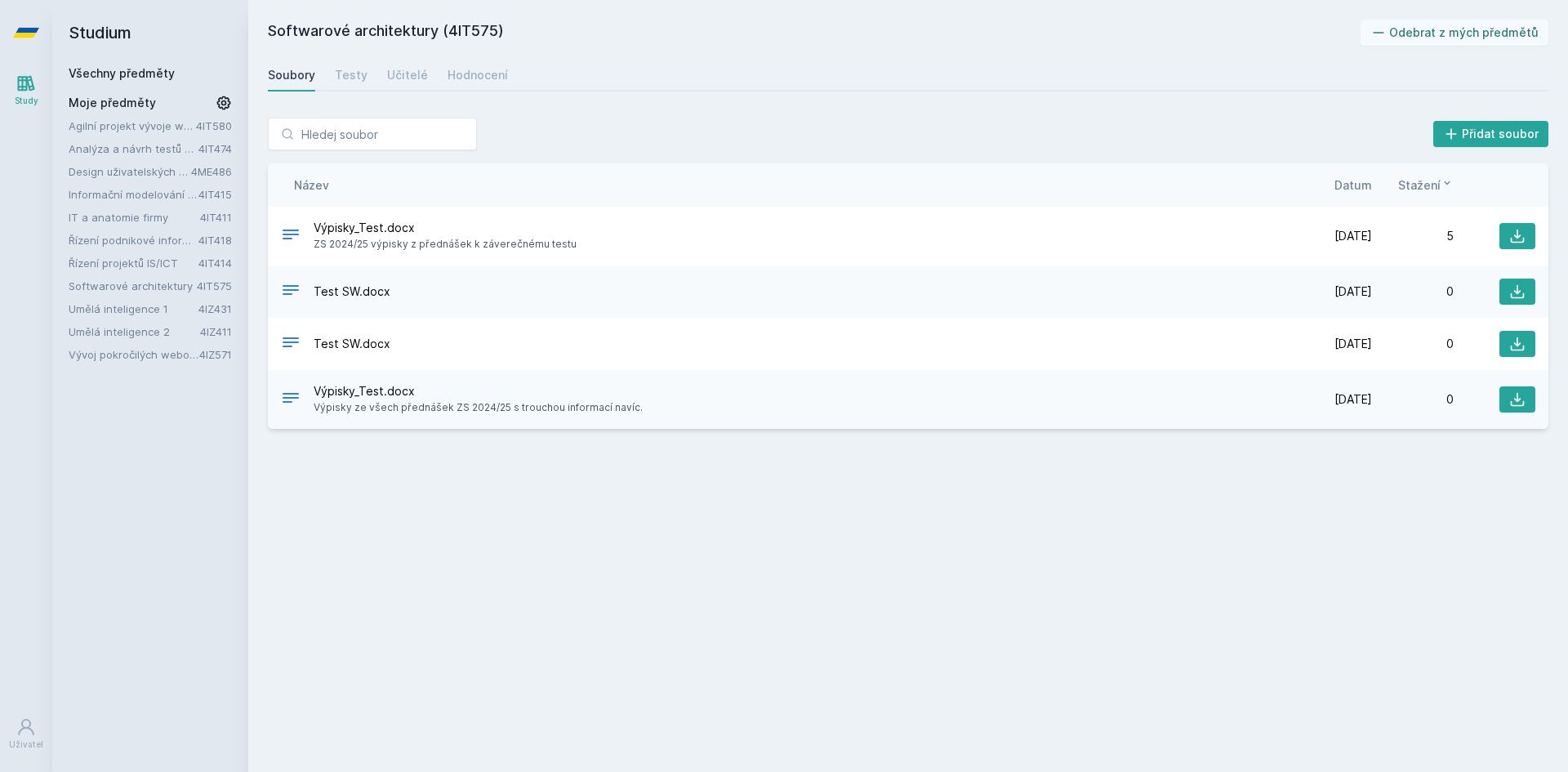
click at [123, 259] on link "Řízení projektů IS/ICT" at bounding box center [133, 263] width 130 height 17
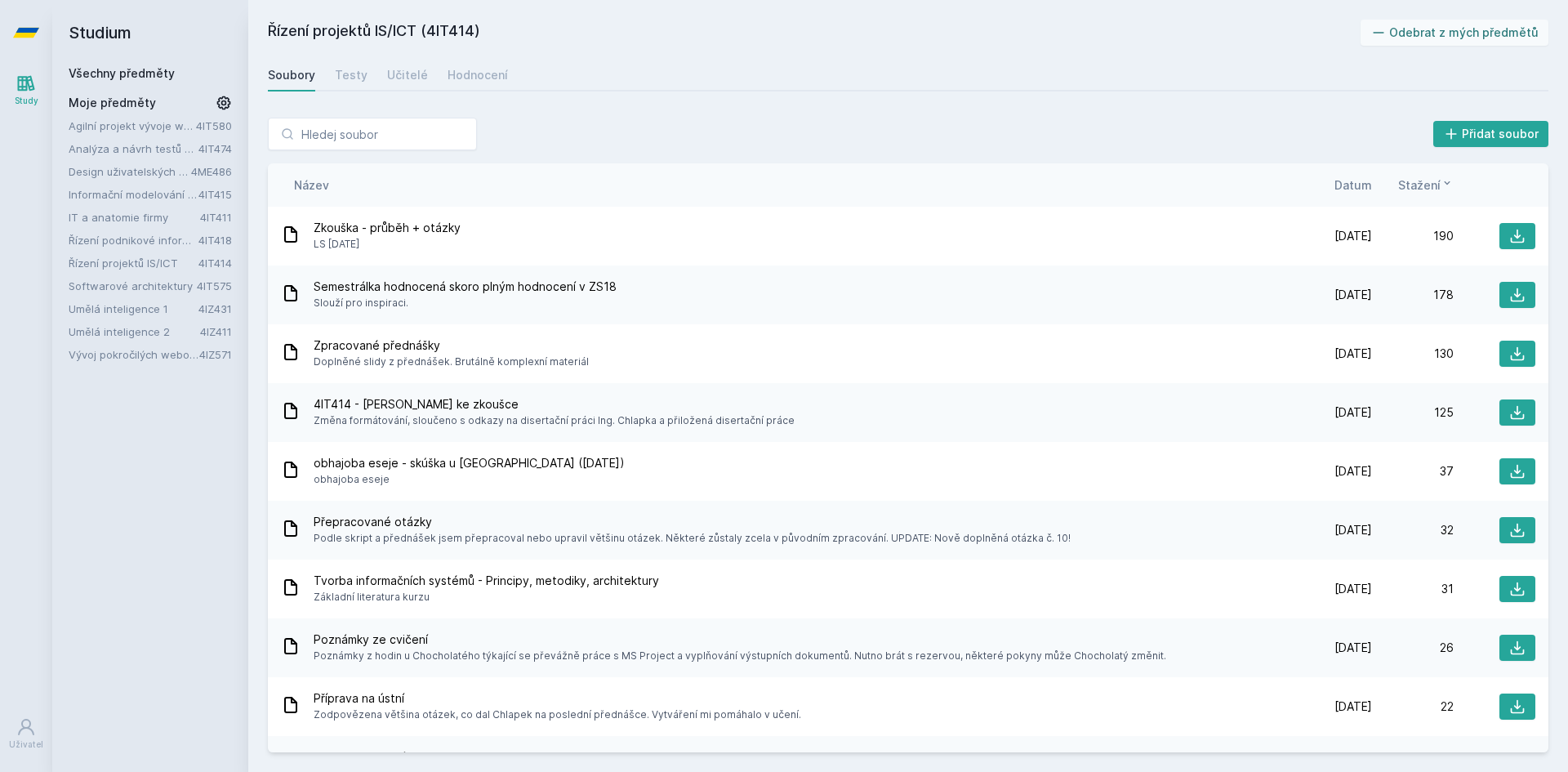
click at [124, 237] on link "Řízení podnikové informatiky" at bounding box center [133, 240] width 130 height 17
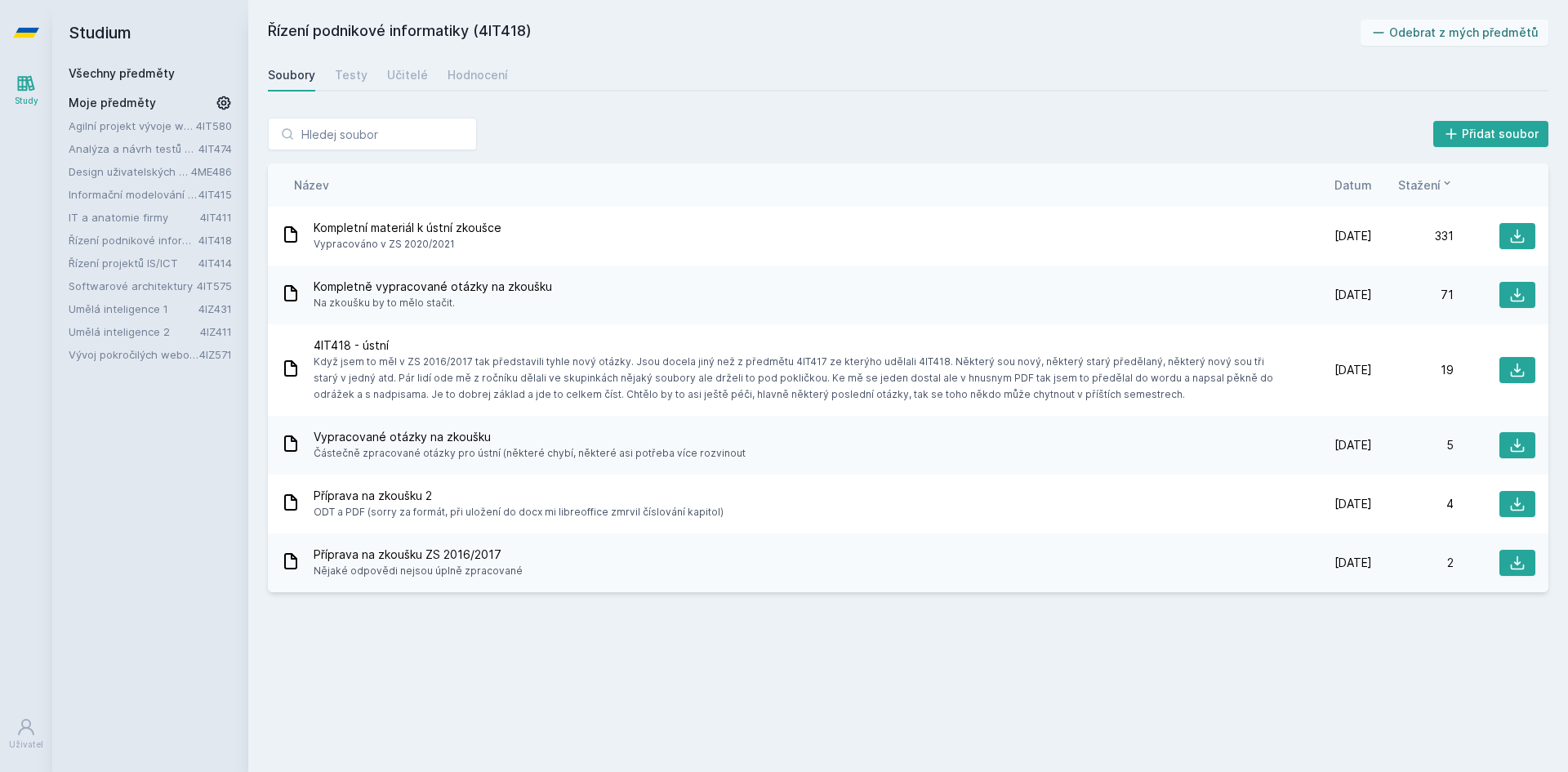
click at [125, 223] on link "IT a anatomie firmy" at bounding box center [134, 217] width 131 height 17
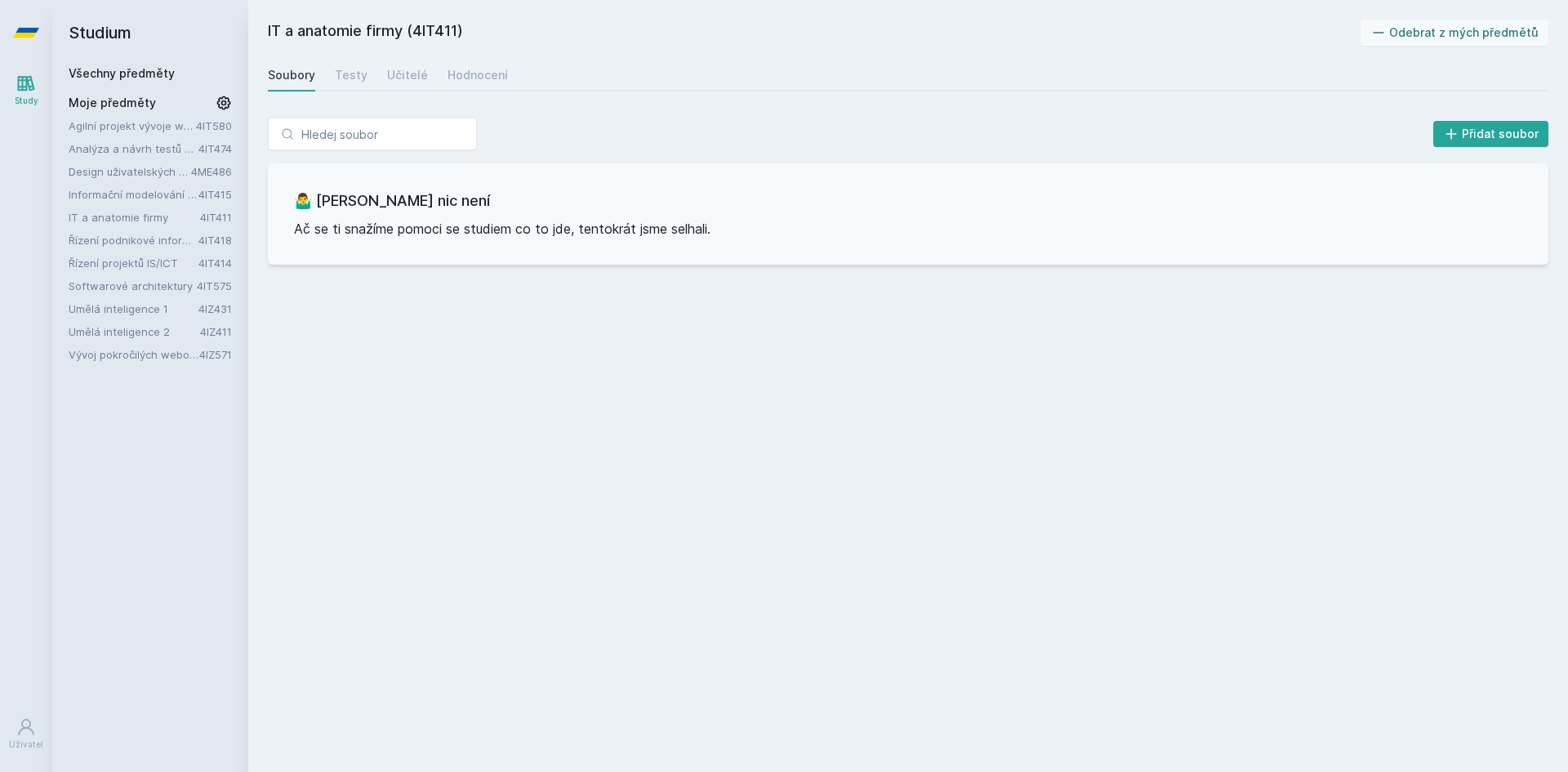
click at [126, 198] on link "Informační modelování organizací" at bounding box center [133, 195] width 130 height 17
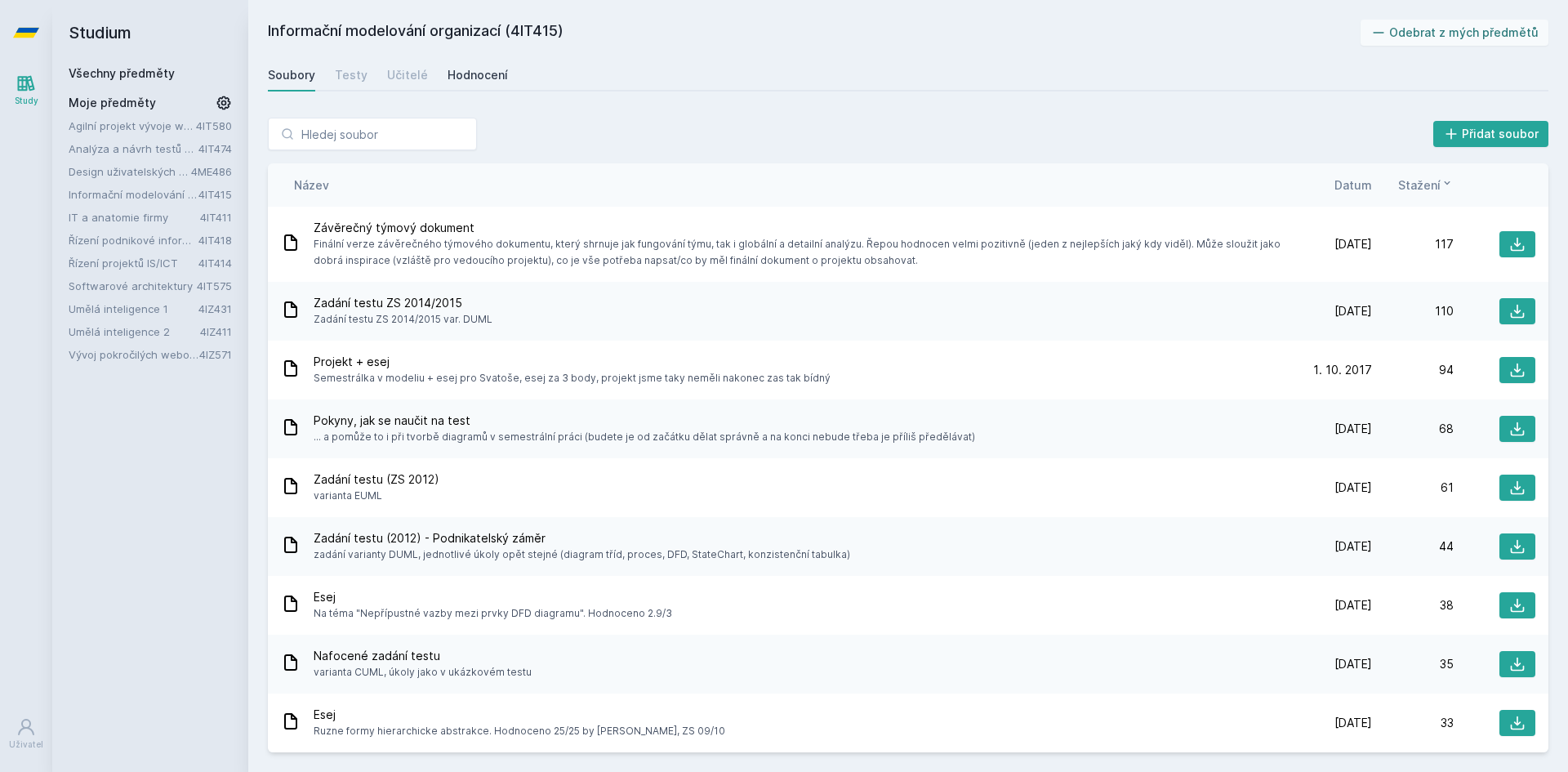
click at [463, 71] on div "Hodnocení" at bounding box center [477, 74] width 60 height 17
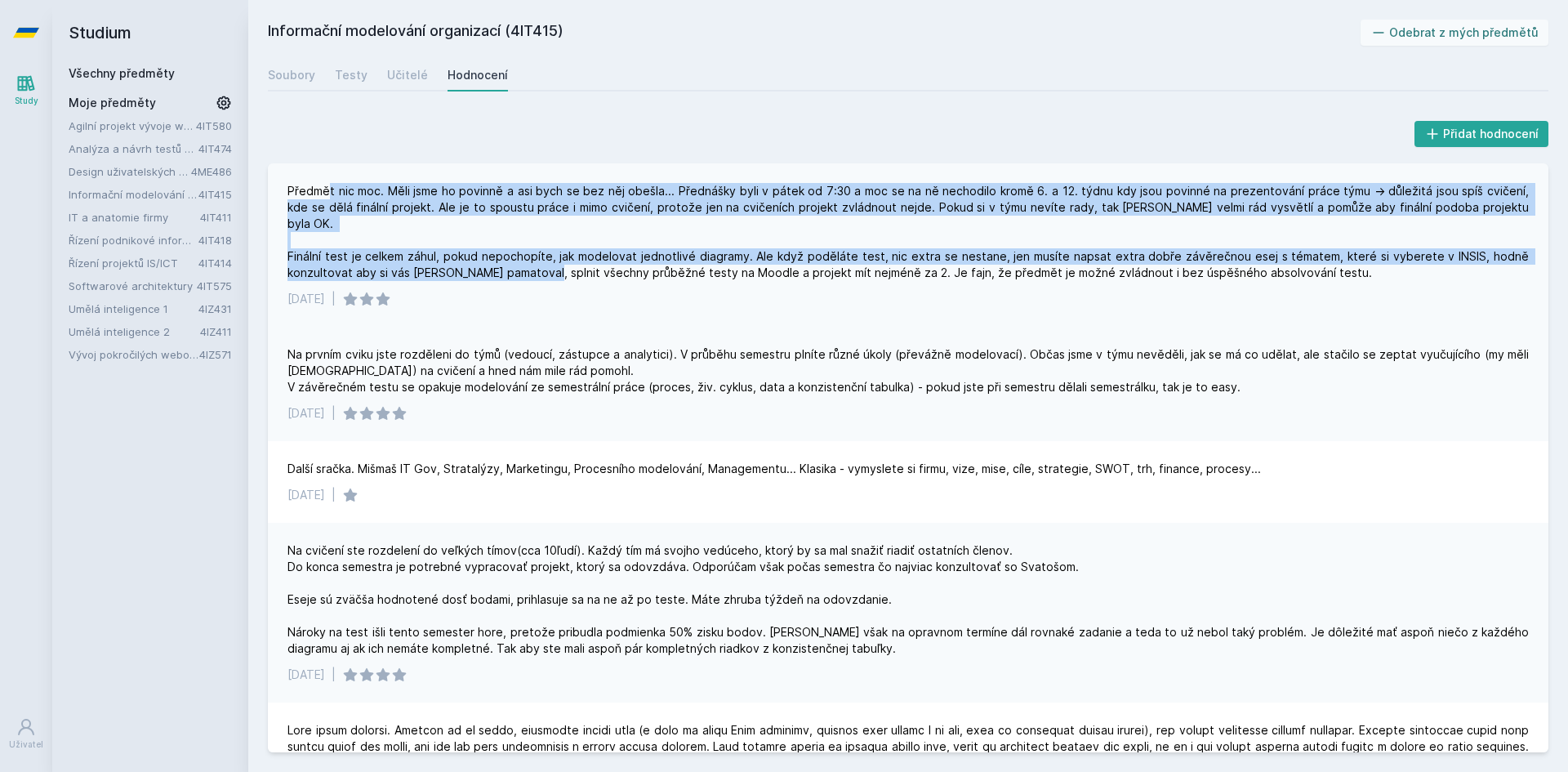
drag, startPoint x: 330, startPoint y: 196, endPoint x: 576, endPoint y: 257, distance: 253.5
click at [576, 257] on div "Předmět nic moc. Měli jsme ho povinně a asi bych se bez něj obešla... Přednášky…" at bounding box center [908, 232] width 1241 height 98
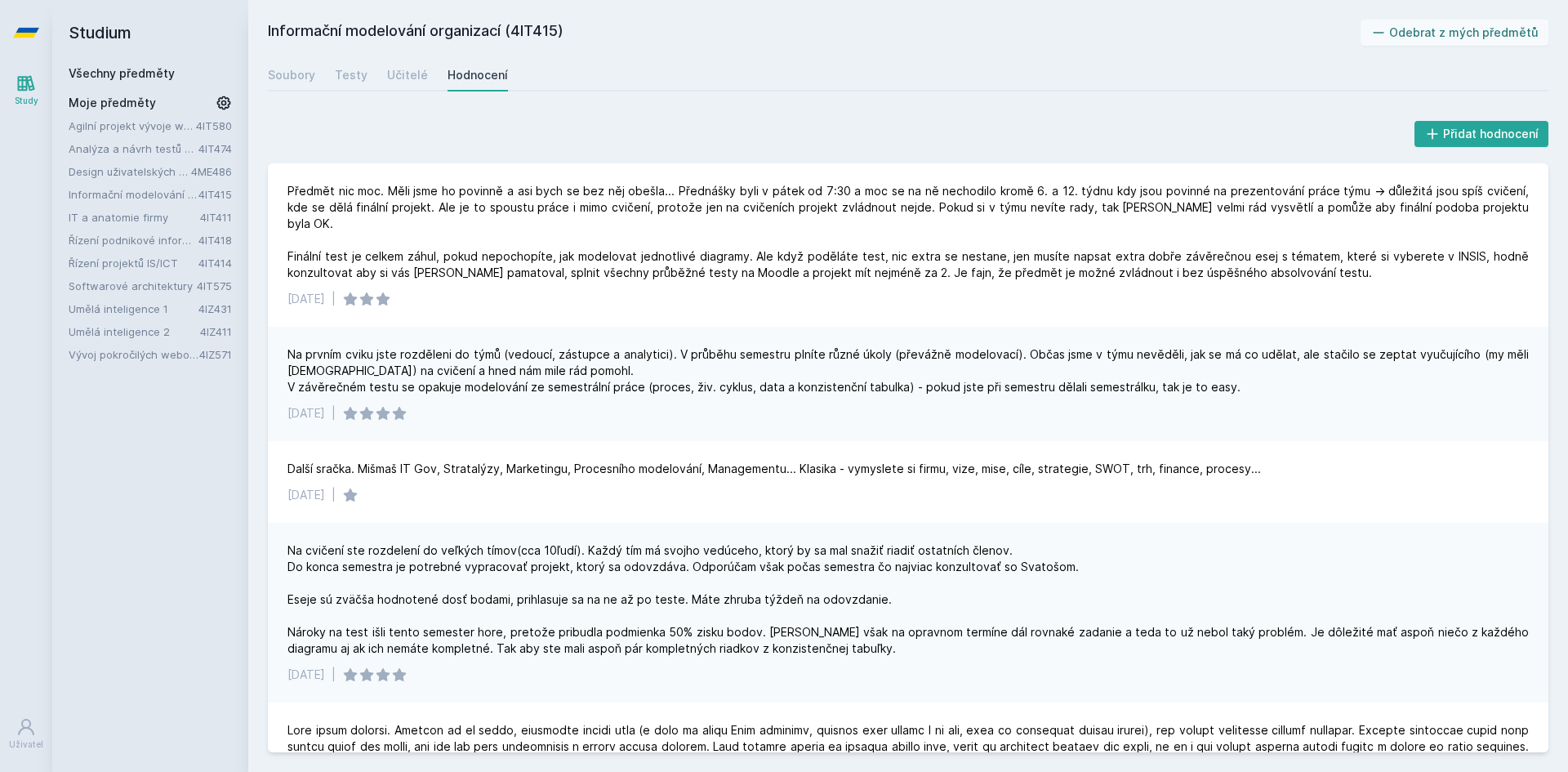
click at [115, 265] on link "Řízení projektů IS/ICT" at bounding box center [133, 263] width 130 height 17
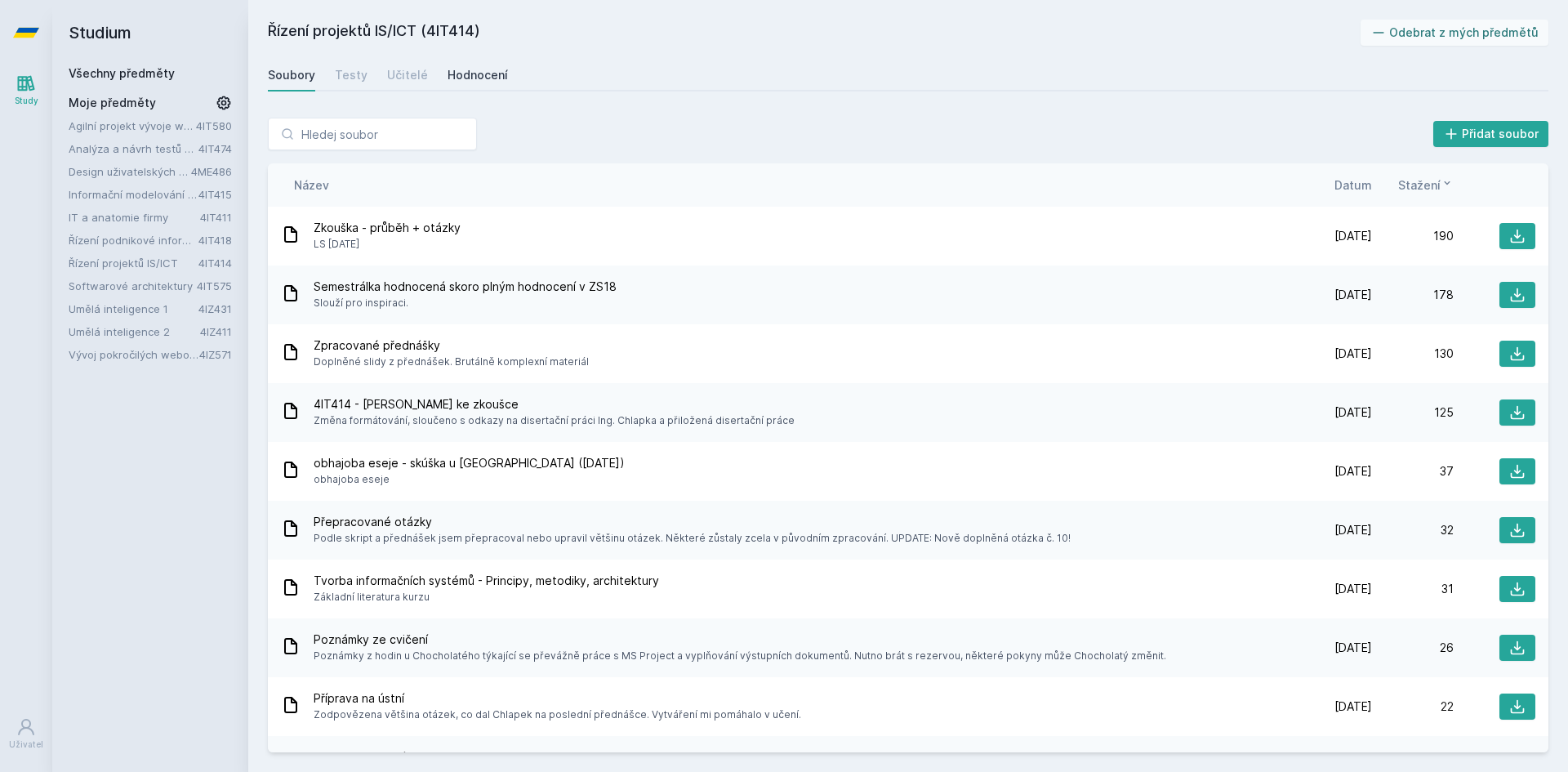
click at [459, 79] on div "Hodnocení" at bounding box center [477, 74] width 60 height 17
